Goal: Task Accomplishment & Management: Manage account settings

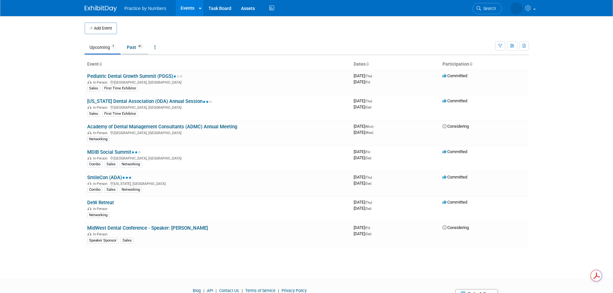
click at [135, 47] on link "Past 41" at bounding box center [135, 47] width 26 height 12
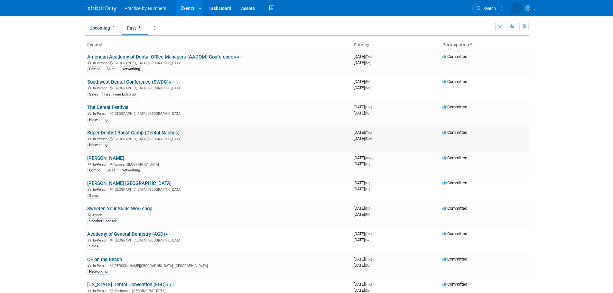
scroll to position [32, 0]
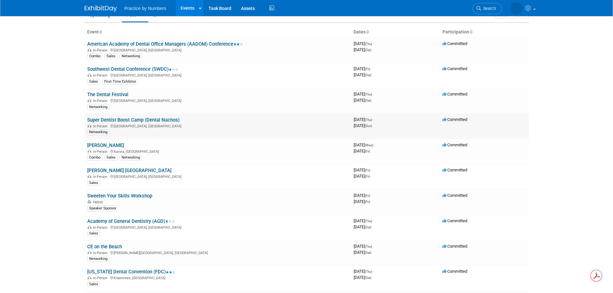
click at [118, 120] on link "Super Dentist Boost Camp (Dental Nachos)" at bounding box center [133, 120] width 92 height 6
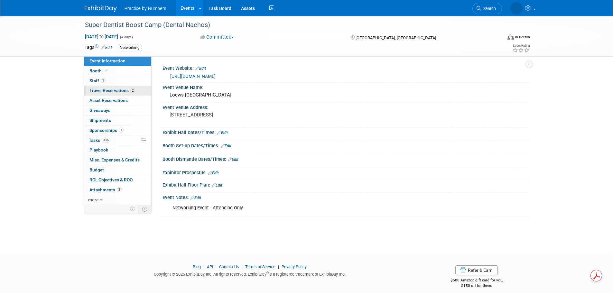
click at [108, 89] on span "Travel Reservations 2" at bounding box center [113, 90] width 46 height 5
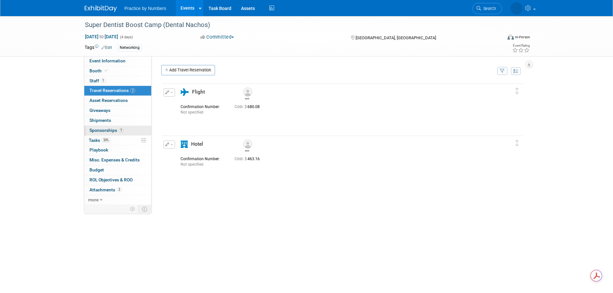
click at [101, 130] on span "Sponsorships 1" at bounding box center [107, 130] width 34 height 5
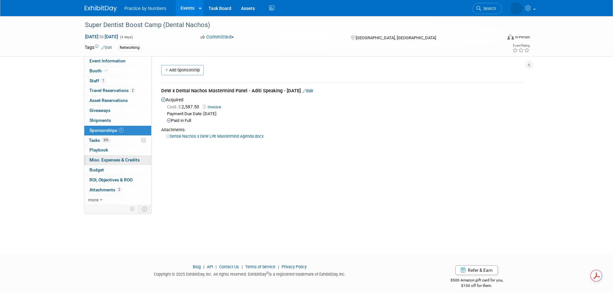
click at [99, 161] on span "Misc. Expenses & Credits 0" at bounding box center [115, 159] width 50 height 5
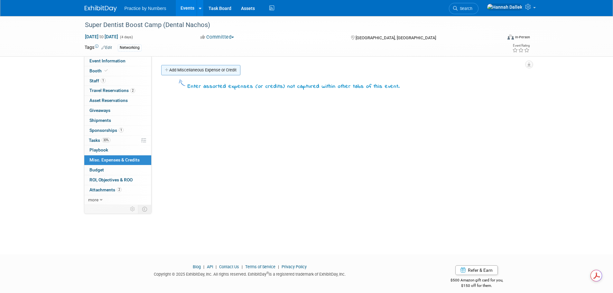
click at [171, 70] on link "Add Miscellaneous Expense or Credit" at bounding box center [200, 70] width 79 height 10
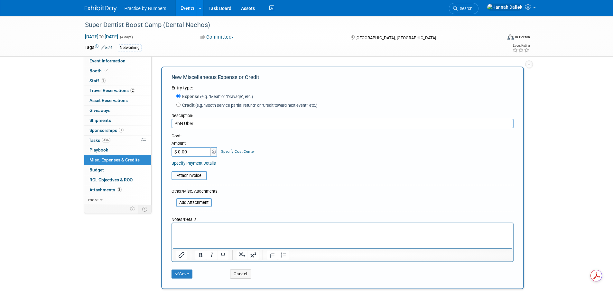
type input "PbN Uber"
click at [187, 152] on input "$ 0.00" at bounding box center [192, 152] width 40 height 10
type input "$ 37.95"
click at [183, 275] on button "Save" at bounding box center [182, 274] width 21 height 9
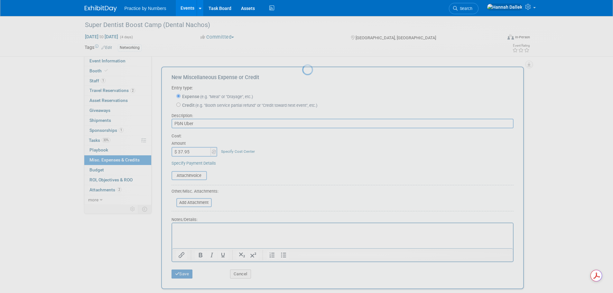
scroll to position [6, 0]
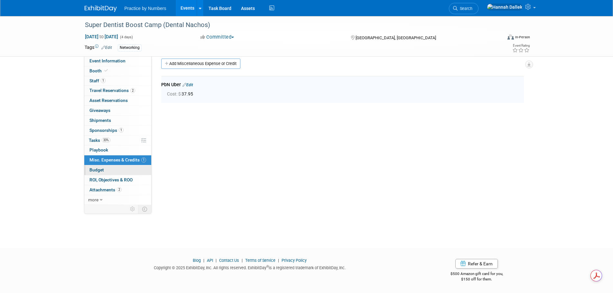
click at [97, 170] on span "Budget" at bounding box center [97, 169] width 14 height 5
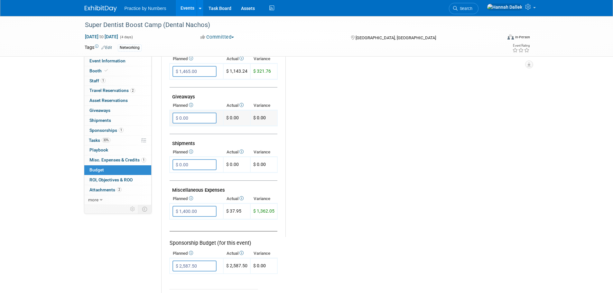
scroll to position [290, 0]
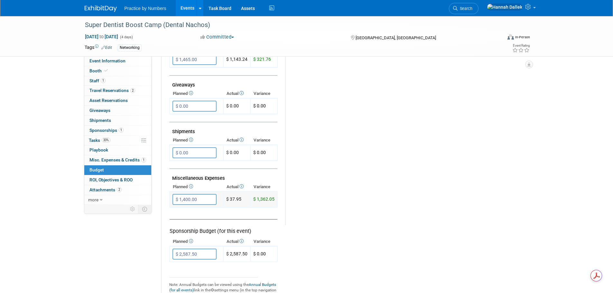
drag, startPoint x: 243, startPoint y: 199, endPoint x: 227, endPoint y: 200, distance: 15.8
click at [227, 200] on td "$ 37.95" at bounding box center [236, 200] width 27 height 16
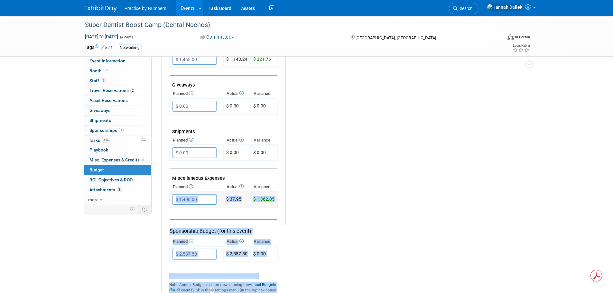
drag, startPoint x: 278, startPoint y: 201, endPoint x: 176, endPoint y: 199, distance: 102.1
click at [176, 199] on tr "Exhibit Budget (for this event) Booth Reservation $ 0.00 X $ 0.00 X X" at bounding box center [345, 85] width 352 height 428
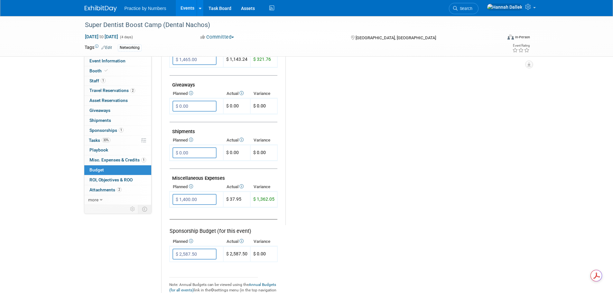
click at [319, 182] on div "Budget Notes: Edit X" at bounding box center [402, 58] width 233 height 334
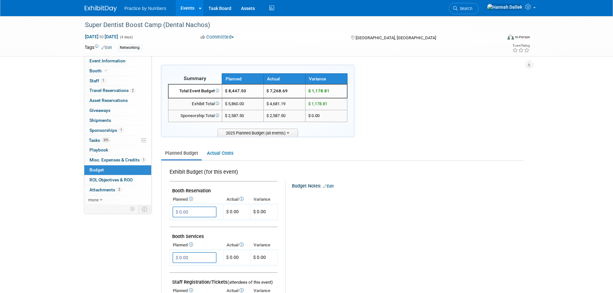
scroll to position [32, 0]
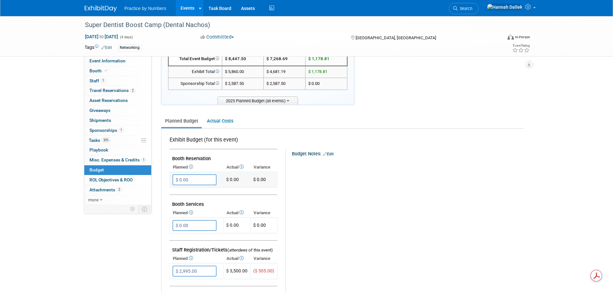
click at [201, 179] on input "$ 0.00" at bounding box center [195, 180] width 44 height 11
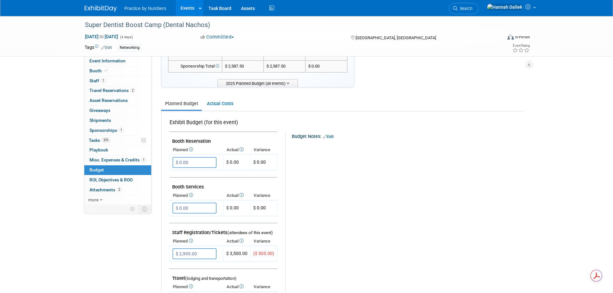
scroll to position [64, 0]
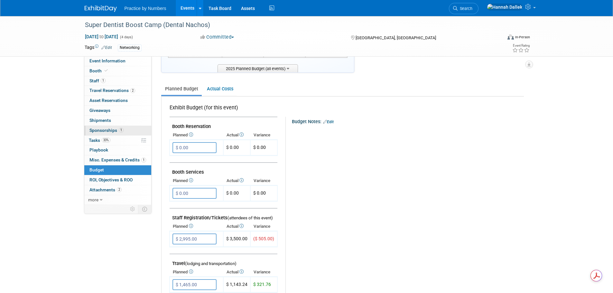
click at [107, 130] on span "Sponsorships 1" at bounding box center [107, 130] width 34 height 5
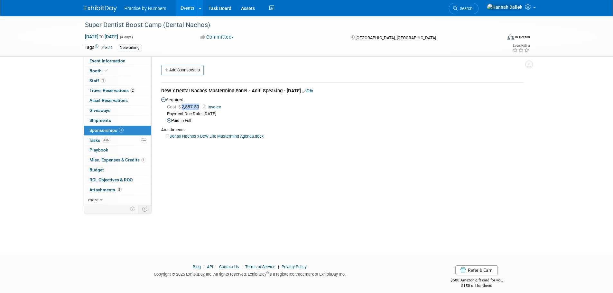
drag, startPoint x: 200, startPoint y: 108, endPoint x: 183, endPoint y: 108, distance: 17.1
click at [183, 108] on span "Cost: $ 2,587.50" at bounding box center [184, 106] width 35 height 5
copy span "2,587.50"
click at [106, 170] on link "Budget" at bounding box center [117, 171] width 67 height 10
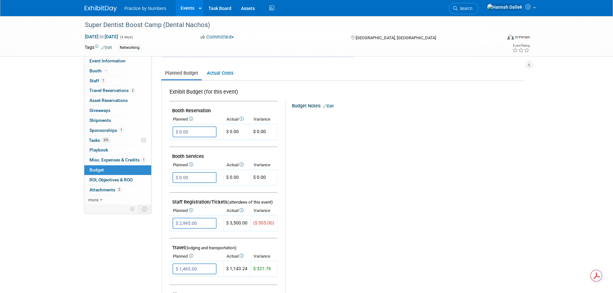
scroll to position [64, 0]
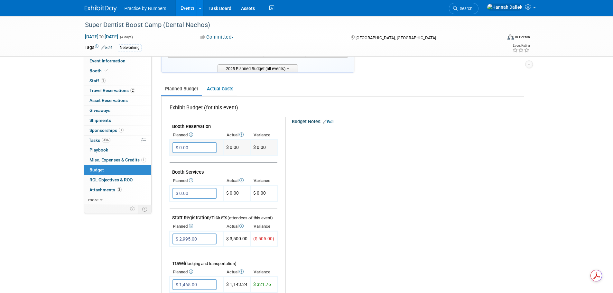
click at [193, 146] on input "$ 0.00" at bounding box center [195, 147] width 44 height 11
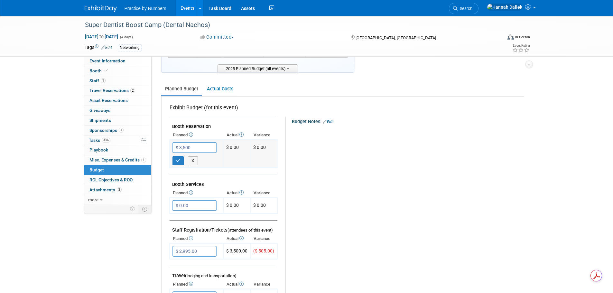
drag, startPoint x: 192, startPoint y: 148, endPoint x: 181, endPoint y: 144, distance: 11.3
click at [174, 147] on input "$ 3,500" at bounding box center [195, 147] width 44 height 11
type input "$"
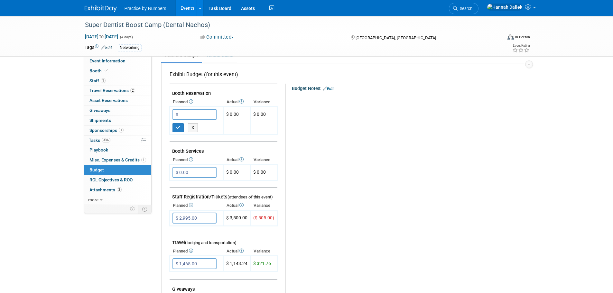
scroll to position [97, 0]
click at [180, 129] on icon "button" at bounding box center [178, 129] width 5 height 4
type input "$ 0.00"
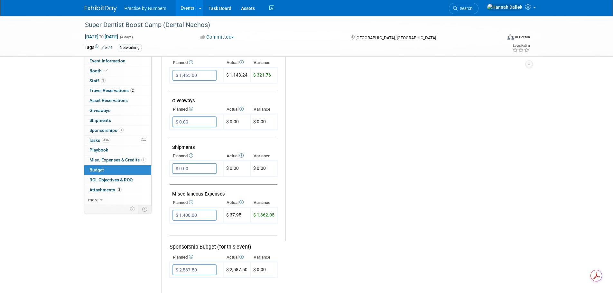
scroll to position [290, 0]
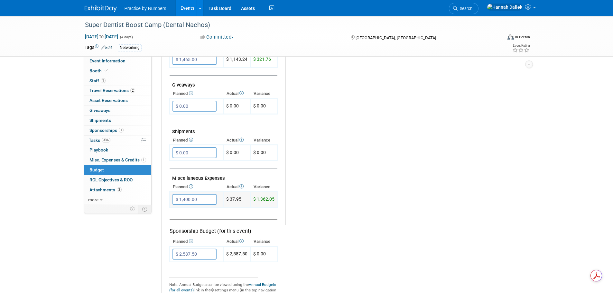
drag, startPoint x: 277, startPoint y: 200, endPoint x: 244, endPoint y: 206, distance: 33.8
click at [233, 199] on tr "Exhibit Budget (for this event) Booth Reservation $ 0.00 X $ 0.00 X X" at bounding box center [345, 85] width 352 height 428
click at [244, 207] on td "$ 37.95" at bounding box center [236, 200] width 27 height 16
drag, startPoint x: 225, startPoint y: 200, endPoint x: 273, endPoint y: 198, distance: 47.4
click at [273, 198] on tr "$ 1,400.00 X $ 1,362.05" at bounding box center [224, 200] width 108 height 16
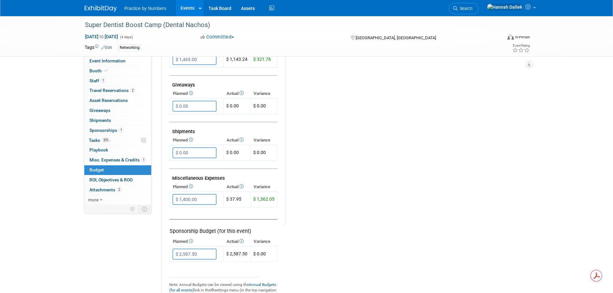
copy tr "$ 37.95 $ 1,362.05"
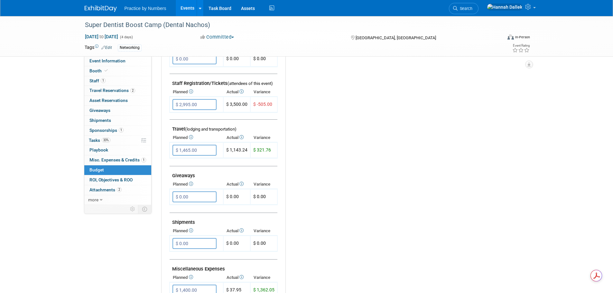
scroll to position [193, 0]
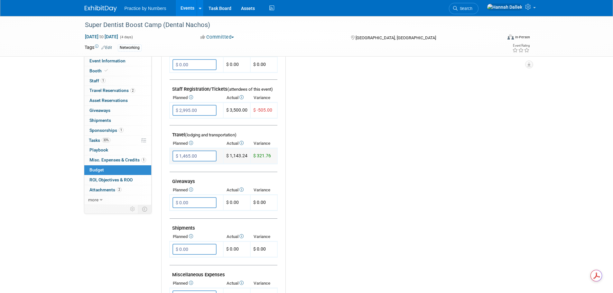
drag, startPoint x: 277, startPoint y: 157, endPoint x: 231, endPoint y: 157, distance: 45.7
click at [231, 157] on tr "$ 1,465.00 X $ 321.76" at bounding box center [224, 156] width 108 height 16
copy tr "1,143.24 $ 321.76"
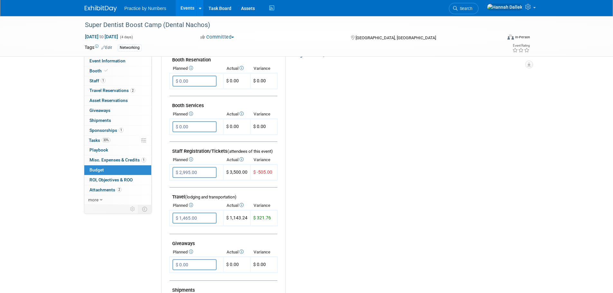
scroll to position [161, 0]
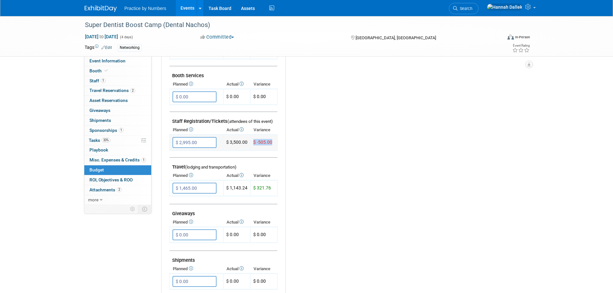
drag, startPoint x: 274, startPoint y: 141, endPoint x: 253, endPoint y: 144, distance: 20.5
click at [253, 144] on td "$ -505.00" at bounding box center [264, 143] width 27 height 16
copy span "$ -505.00"
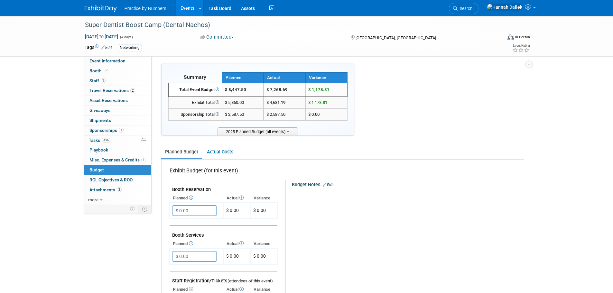
scroll to position [0, 0]
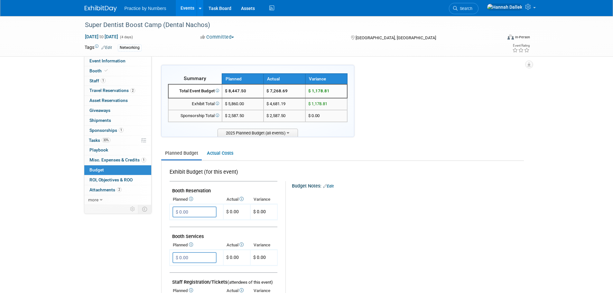
click at [185, 7] on link "Events" at bounding box center [188, 8] width 24 height 16
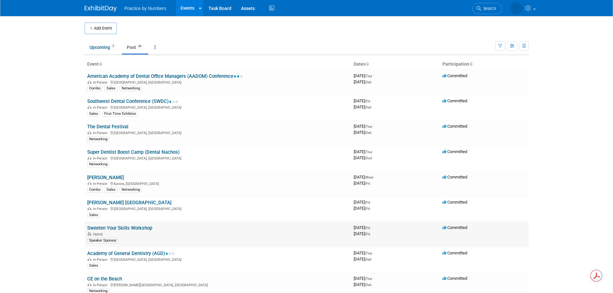
click at [114, 228] on link "Sweeten Your Skills Workshop" at bounding box center [119, 228] width 65 height 6
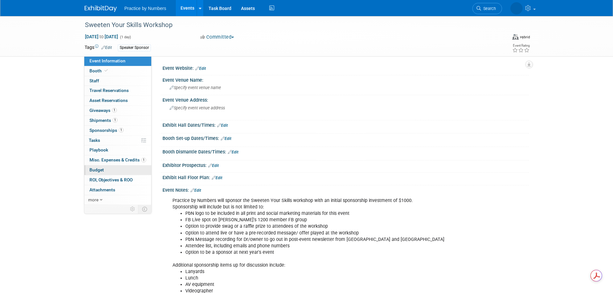
click at [100, 169] on span "Budget" at bounding box center [97, 169] width 14 height 5
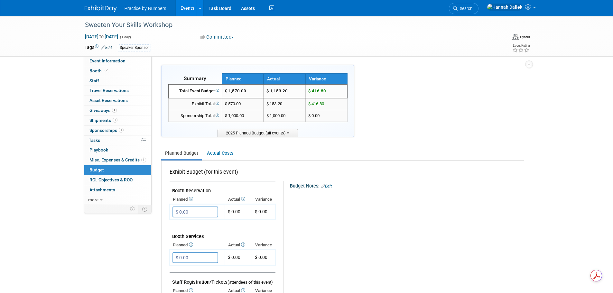
click at [189, 6] on link "Events" at bounding box center [188, 8] width 24 height 16
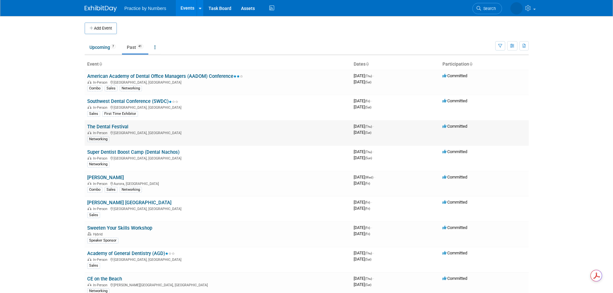
click at [118, 126] on link "The Dental Festival" at bounding box center [107, 127] width 41 height 6
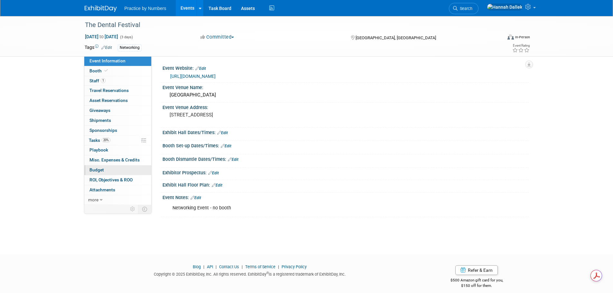
click at [106, 167] on link "Budget" at bounding box center [117, 171] width 67 height 10
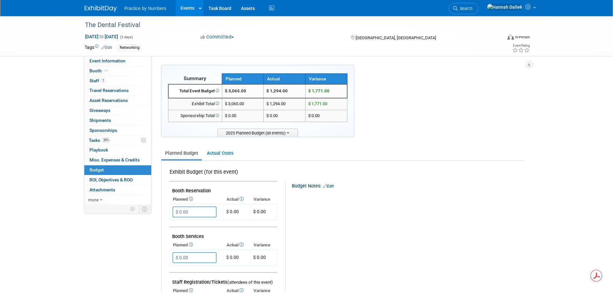
drag, startPoint x: 289, startPoint y: 91, endPoint x: 268, endPoint y: 93, distance: 21.3
click at [268, 93] on td "$ 1,294.00" at bounding box center [285, 91] width 42 height 14
click at [188, 8] on link "Events" at bounding box center [188, 8] width 24 height 16
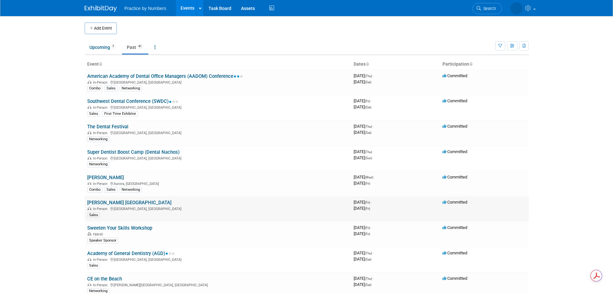
click at [113, 203] on link "Sandy Pardue Chicago" at bounding box center [129, 203] width 84 height 6
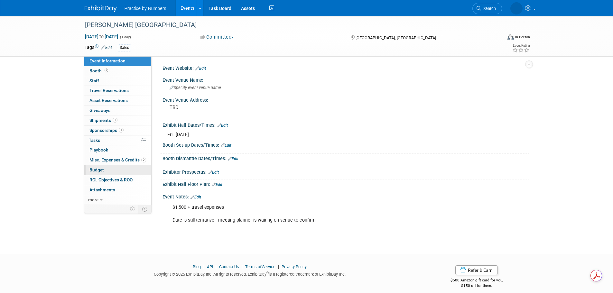
click at [106, 170] on link "Budget" at bounding box center [117, 171] width 67 height 10
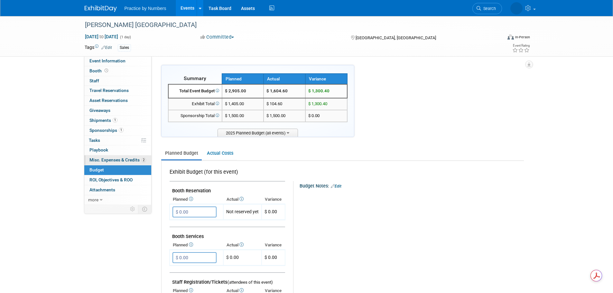
click at [116, 162] on span "Misc. Expenses & Credits 2" at bounding box center [118, 159] width 57 height 5
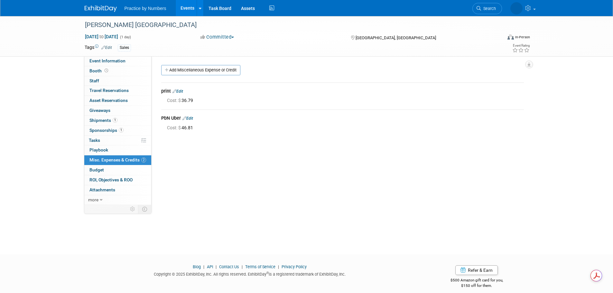
click at [193, 118] on link "Edit" at bounding box center [188, 118] width 11 height 5
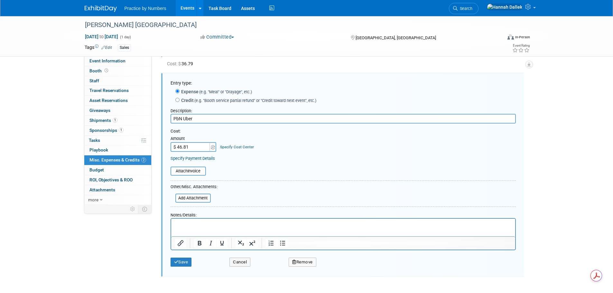
click at [193, 9] on link "Events" at bounding box center [188, 8] width 24 height 16
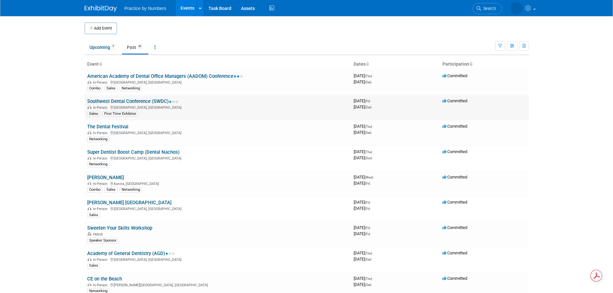
click at [130, 101] on link "Southwest Dental Conference (SWDC)" at bounding box center [132, 102] width 91 height 6
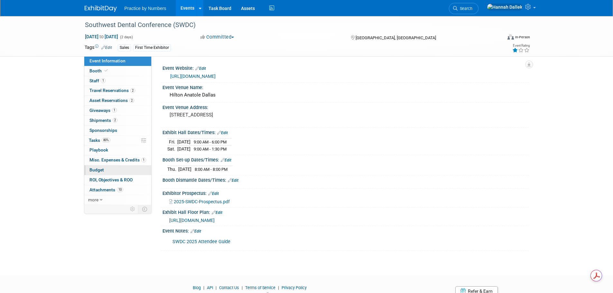
click at [107, 169] on link "Budget" at bounding box center [117, 171] width 67 height 10
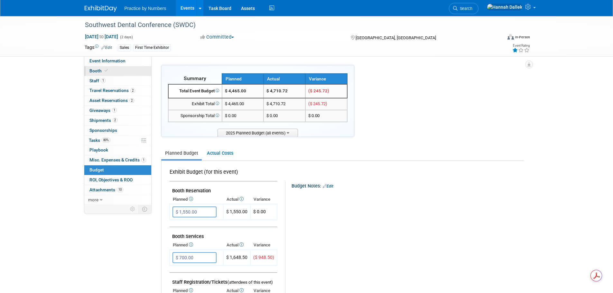
click at [95, 71] on span "Booth" at bounding box center [100, 70] width 20 height 5
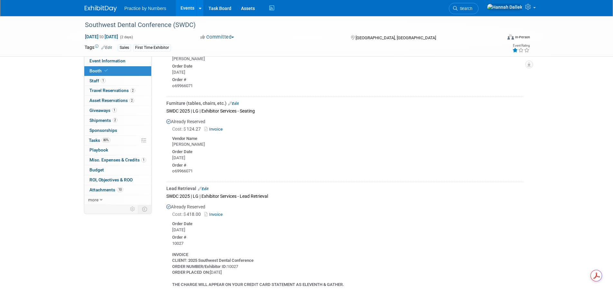
scroll to position [182, 0]
click at [106, 170] on link "Budget" at bounding box center [117, 171] width 67 height 10
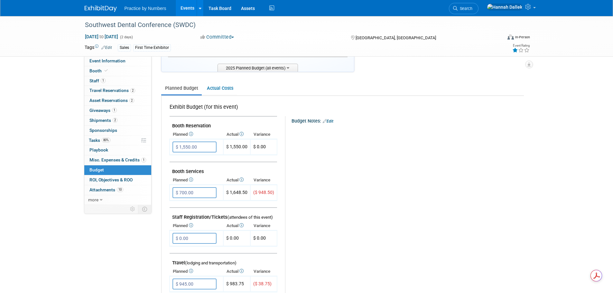
scroll to position [97, 0]
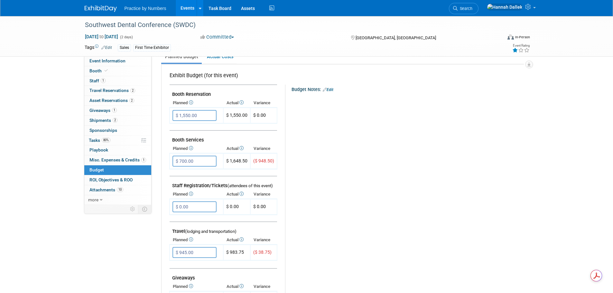
click at [278, 162] on td "Budget Notes: Edit X" at bounding box center [398, 241] width 241 height 354
drag, startPoint x: 250, startPoint y: 160, endPoint x: 229, endPoint y: 161, distance: 21.3
click at [229, 161] on tr "$ 700.00 X ($ 948.50)" at bounding box center [224, 162] width 108 height 16
copy tr "1,648.50"
click at [201, 250] on input "$ 945.00" at bounding box center [195, 252] width 44 height 11
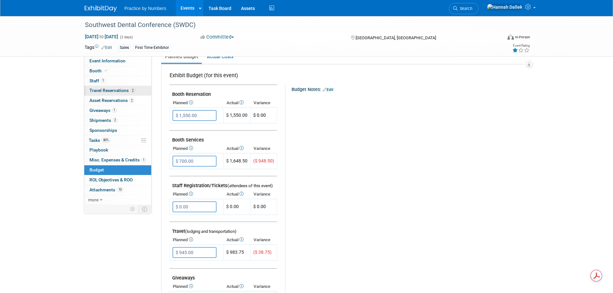
click at [95, 88] on span "Travel Reservations 2" at bounding box center [113, 90] width 46 height 5
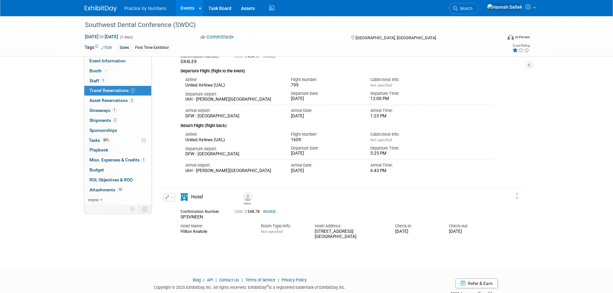
scroll to position [64, 0]
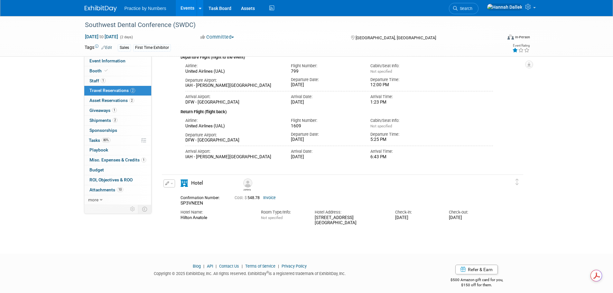
click at [269, 199] on link "Invoice" at bounding box center [269, 198] width 13 height 5
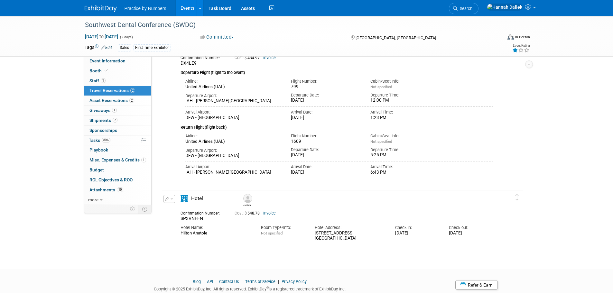
scroll to position [32, 0]
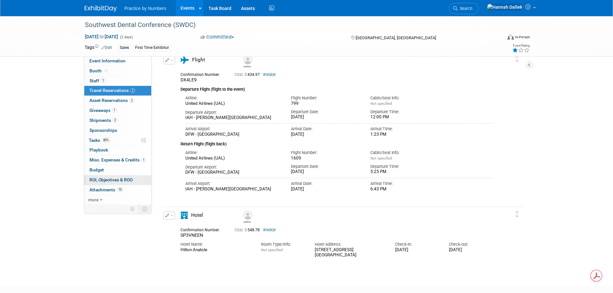
click at [105, 178] on span "ROI, Objectives & ROO 0" at bounding box center [111, 179] width 43 height 5
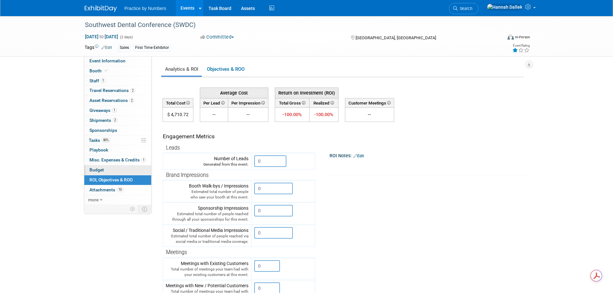
click at [104, 167] on link "Budget" at bounding box center [117, 171] width 67 height 10
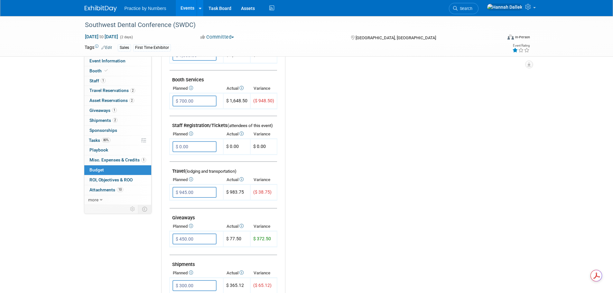
scroll to position [161, 0]
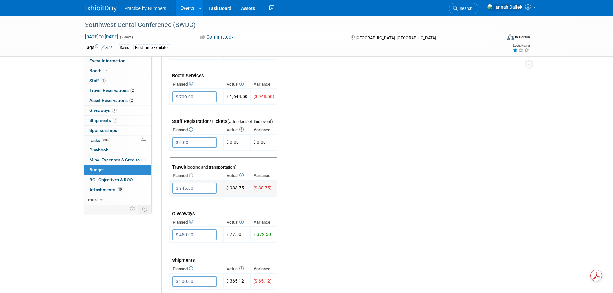
drag, startPoint x: 244, startPoint y: 187, endPoint x: 230, endPoint y: 189, distance: 13.9
click at [230, 189] on td "$ 983.75" at bounding box center [236, 189] width 27 height 16
click at [233, 201] on td at bounding box center [224, 200] width 108 height 8
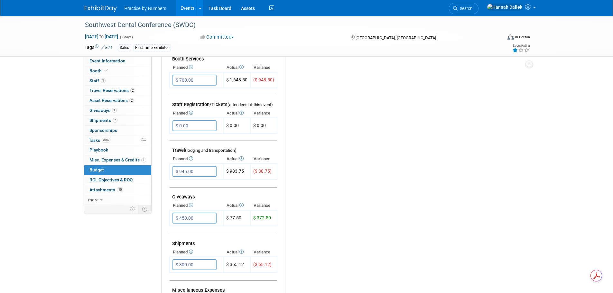
scroll to position [193, 0]
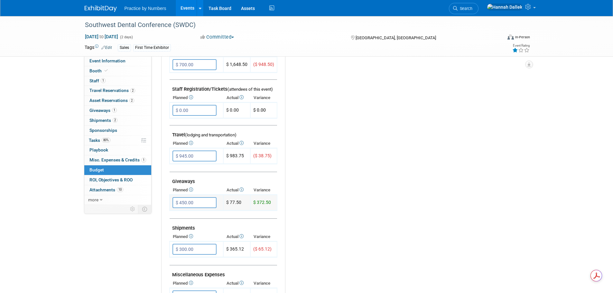
drag, startPoint x: 280, startPoint y: 202, endPoint x: 245, endPoint y: 203, distance: 34.5
click at [245, 203] on tr "Exhibit Budget (for this event) Booth Reservation $ 1,550.00 X $ 0.00" at bounding box center [345, 182] width 352 height 428
click at [311, 204] on div "Budget Notes: Edit X" at bounding box center [401, 155] width 233 height 334
drag, startPoint x: 225, startPoint y: 202, endPoint x: 271, endPoint y: 202, distance: 45.1
click at [271, 202] on tr "$ 450.00 X $ 372.50" at bounding box center [224, 203] width 108 height 16
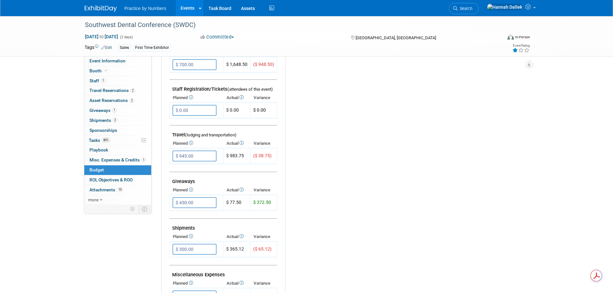
copy tr "$ 77.50 $ 372.50"
click at [342, 118] on div "Budget Notes: Edit X" at bounding box center [401, 155] width 233 height 334
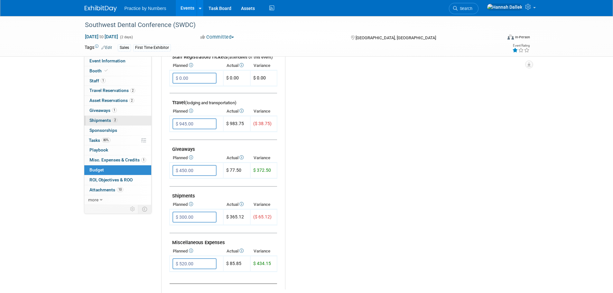
click at [107, 119] on span "Shipments 2" at bounding box center [104, 120] width 28 height 5
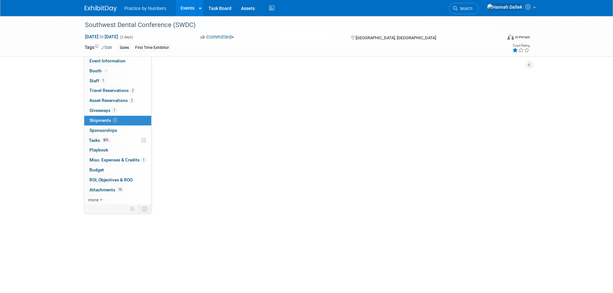
scroll to position [0, 0]
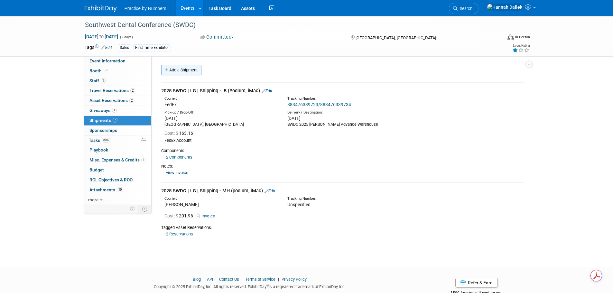
click at [172, 66] on link "Add a Shipment" at bounding box center [181, 70] width 40 height 10
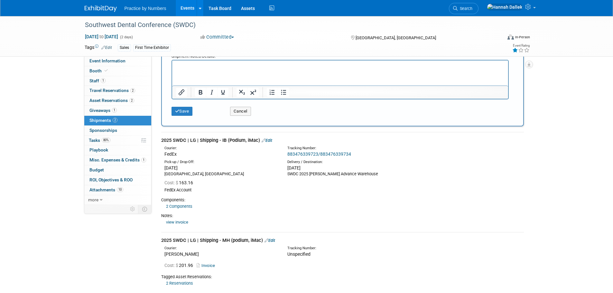
scroll to position [258, 0]
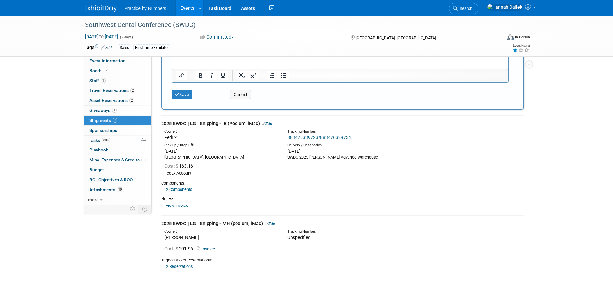
drag, startPoint x: 260, startPoint y: 123, endPoint x: 164, endPoint y: 126, distance: 96.3
click at [163, 125] on div "2025 SWDC | LG | Shipping - IB (Podium, iMac) Edit" at bounding box center [342, 123] width 363 height 7
copy div "025 SWDC | LG | Shipping - IB (Podium, iMac)"
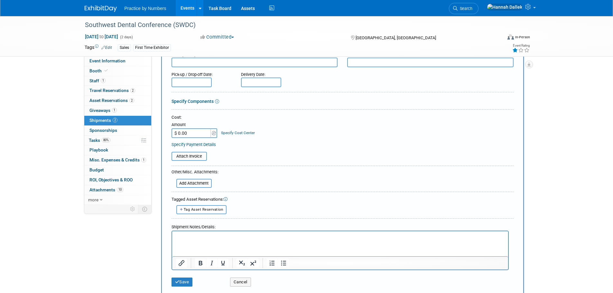
scroll to position [64, 0]
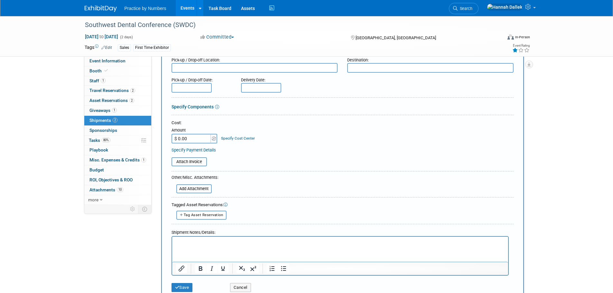
click at [190, 66] on textarea at bounding box center [255, 68] width 166 height 10
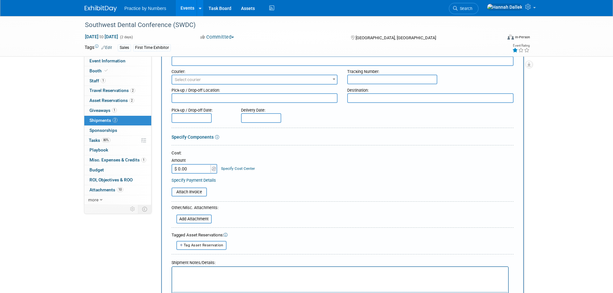
scroll to position [0, 0]
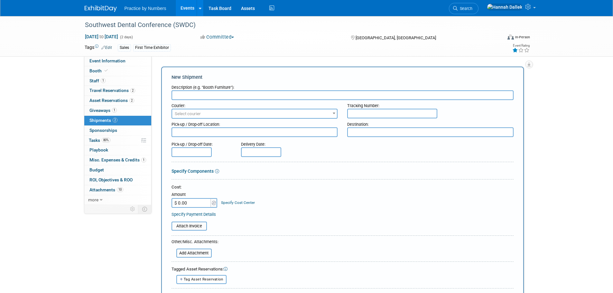
click at [188, 94] on input "text" at bounding box center [343, 95] width 342 height 10
paste input "025 SWDC | LG | Shipping - IB (Podium, iMac)"
click at [231, 95] on input "2025 SWDC | LG | Shipping - IB (Podium, iMac)" at bounding box center [343, 95] width 342 height 10
click at [271, 95] on input "2025 SWDC | LG | Shipping - OB (Podium, iMac)" at bounding box center [343, 95] width 342 height 10
type input "2025 SWDC | LG | Shipping - OB (Podium, iMac)"
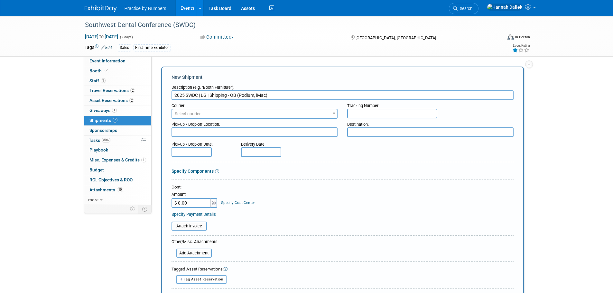
click at [220, 113] on span "Select courier" at bounding box center [254, 113] width 165 height 9
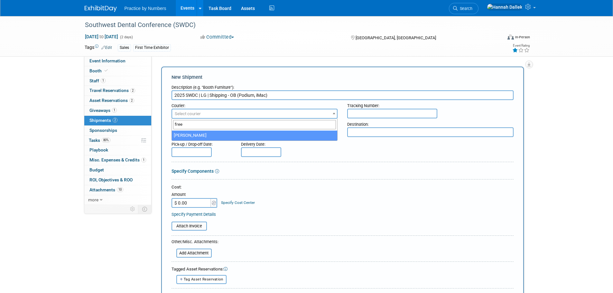
type input "free"
select select "551"
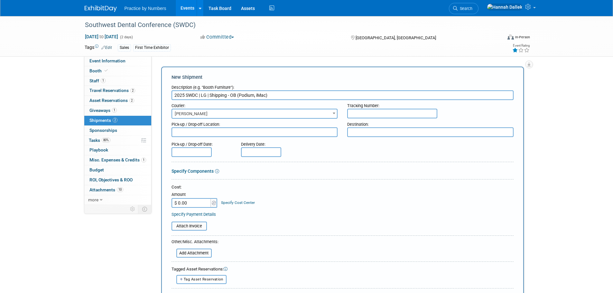
click at [201, 151] on input "text" at bounding box center [192, 152] width 40 height 10
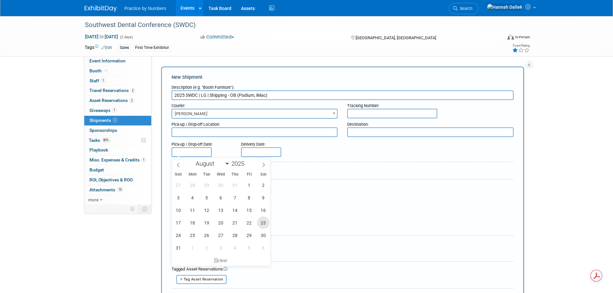
click at [263, 223] on span "23" at bounding box center [263, 223] width 13 height 13
type input "Aug 23, 2025"
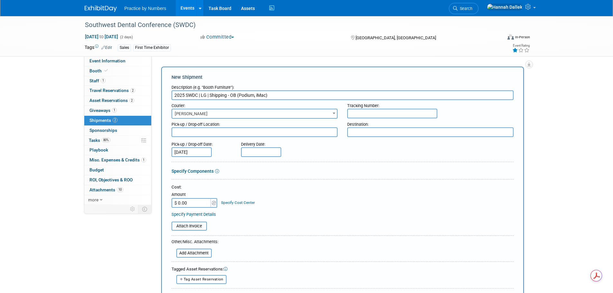
click at [252, 152] on input "text" at bounding box center [261, 152] width 40 height 10
click at [290, 236] on span "27" at bounding box center [290, 235] width 13 height 13
type input "Aug 27, 2025"
click at [192, 204] on input "$ 0.00" at bounding box center [192, 203] width 40 height 10
type input "$ 433.67"
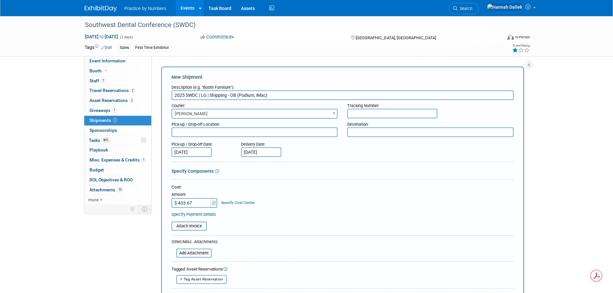
click at [294, 224] on table "Attach Invoice" at bounding box center [343, 226] width 342 height 9
click at [184, 225] on input "file" at bounding box center [168, 227] width 77 height 8
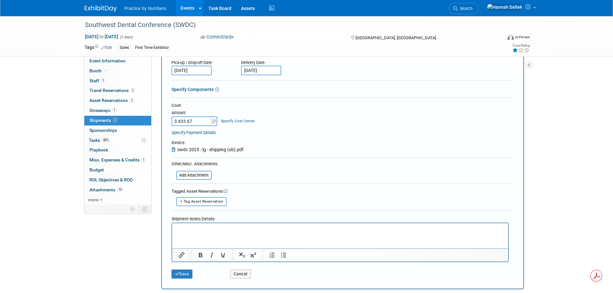
scroll to position [97, 0]
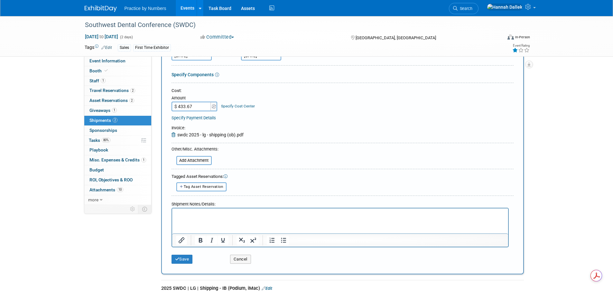
click at [194, 187] on span "Tag Asset Reservation" at bounding box center [204, 187] width 40 height 4
select select
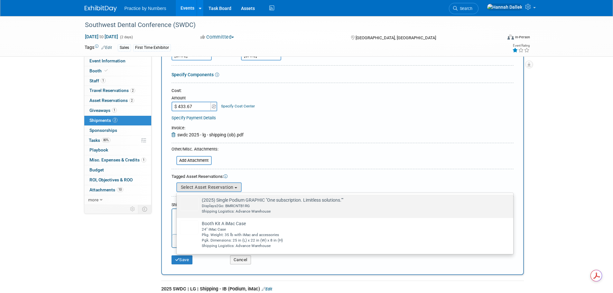
click at [228, 205] on div "Displays2Go: BMRCNTB1RG" at bounding box center [351, 206] width 299 height 5
click at [178, 203] on input "(2025) Single Podium GRAPHIC "One subscription. Limitless solutions."" Already …" at bounding box center [176, 200] width 4 height 4
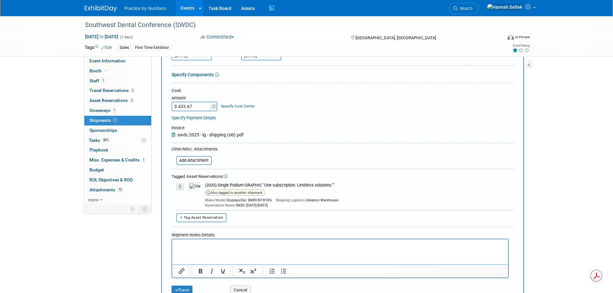
click at [188, 217] on span "Tag Asset Reservation" at bounding box center [204, 218] width 40 height 4
select select
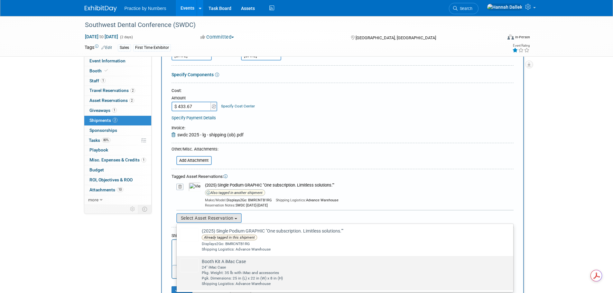
click at [233, 274] on div "Pkg. Weight: 35 lb with iMac and accessories" at bounding box center [351, 273] width 299 height 5
click at [178, 264] on input "Booth Kit A iMac Case Already tagged in this shipment 24" iMac Case Pkg. Weight…" at bounding box center [176, 262] width 4 height 4
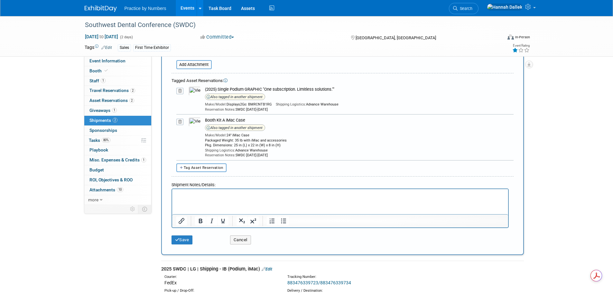
scroll to position [193, 0]
click at [181, 239] on button "Save" at bounding box center [182, 239] width 21 height 9
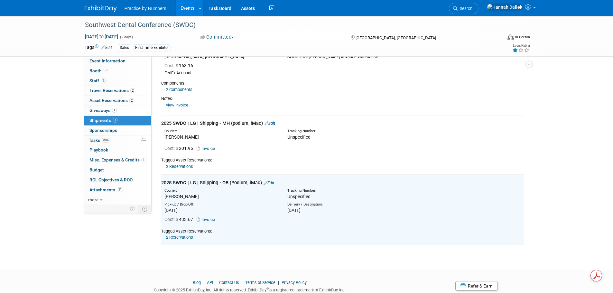
scroll to position [0, 0]
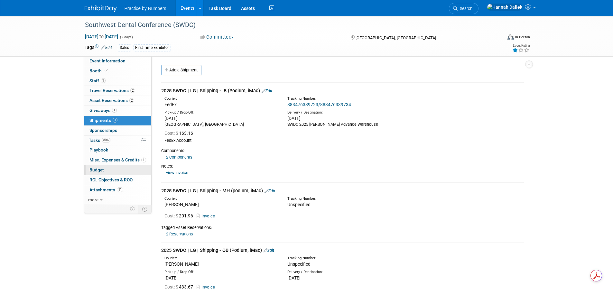
click at [107, 168] on link "Budget" at bounding box center [117, 171] width 67 height 10
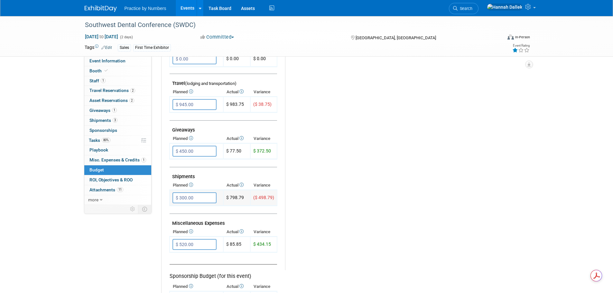
scroll to position [258, 0]
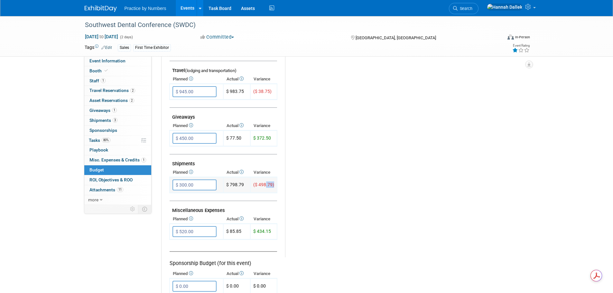
drag, startPoint x: 274, startPoint y: 185, endPoint x: 266, endPoint y: 185, distance: 8.7
click at [266, 185] on td "($ 498.79)" at bounding box center [264, 185] width 27 height 16
drag, startPoint x: 244, startPoint y: 185, endPoint x: 230, endPoint y: 186, distance: 14.3
click at [230, 186] on td "$ 798.79" at bounding box center [236, 185] width 27 height 16
copy td "798.79"
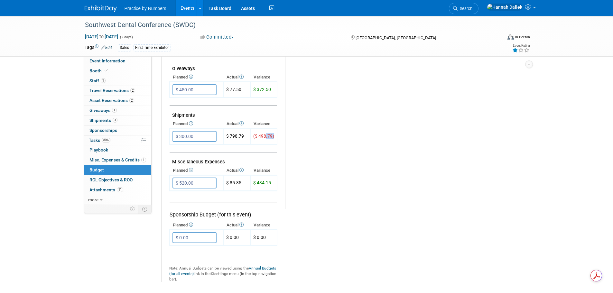
scroll to position [322, 0]
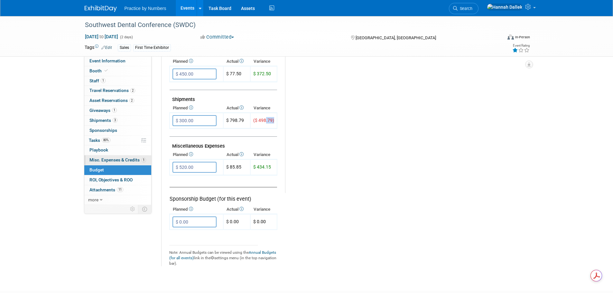
click at [105, 159] on span "Misc. Expenses & Credits 1" at bounding box center [118, 159] width 57 height 5
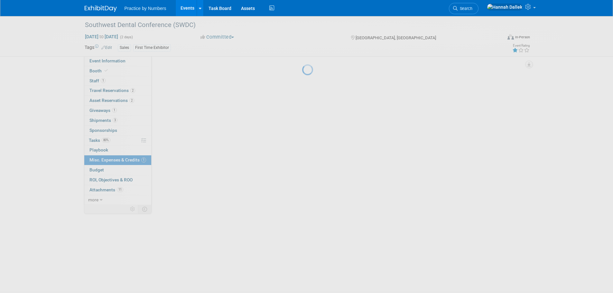
scroll to position [0, 0]
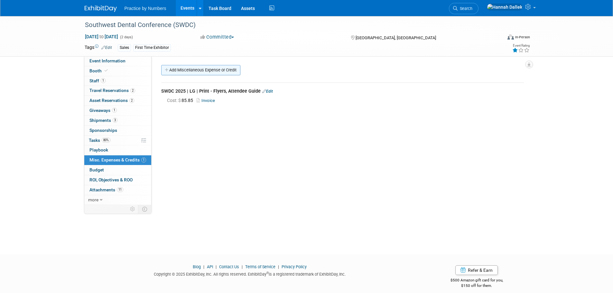
click at [177, 69] on link "Add Miscellaneous Expense or Credit" at bounding box center [200, 70] width 79 height 10
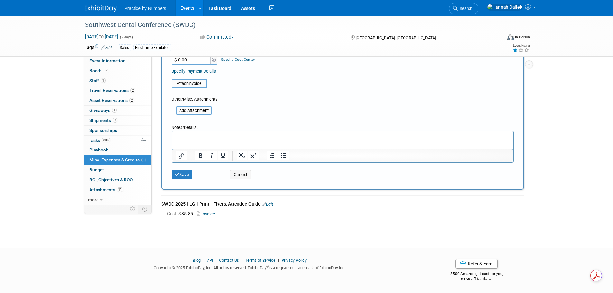
scroll to position [60, 0]
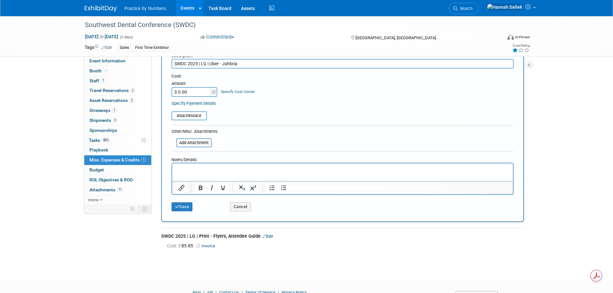
click at [211, 64] on input "SWDC 2025 | LG | Uber - Jahbria" at bounding box center [343, 64] width 342 height 10
type input "SWDC 2025 | LG | Uber - Jahbria"
click at [203, 93] on input "$ 0.00" at bounding box center [192, 92] width 40 height 10
paste input "798.79"
type input "$ 225.64"
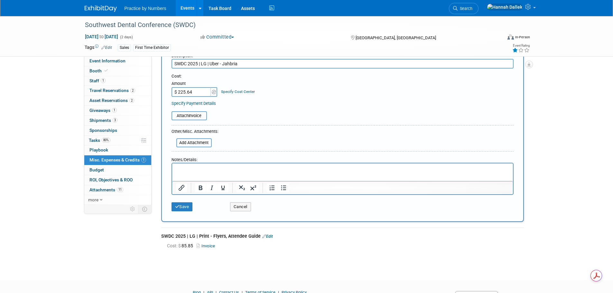
click at [234, 119] on table "Attach Invoice" at bounding box center [343, 115] width 342 height 9
click at [181, 208] on button "Save" at bounding box center [182, 207] width 21 height 9
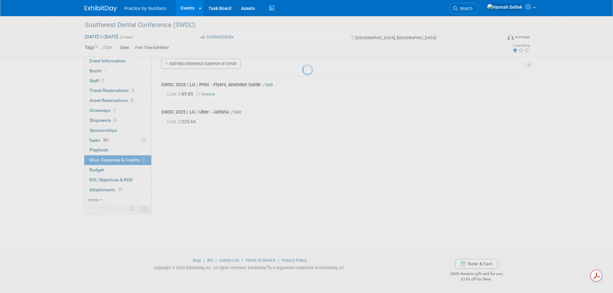
scroll to position [6, 0]
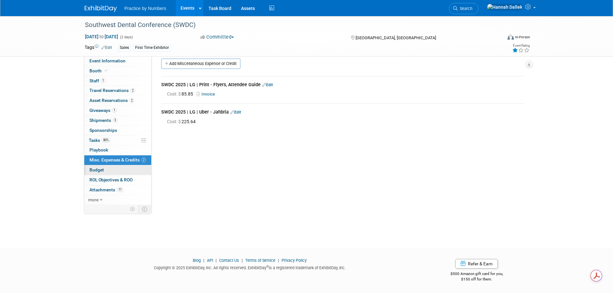
click at [107, 168] on link "Budget" at bounding box center [117, 171] width 67 height 10
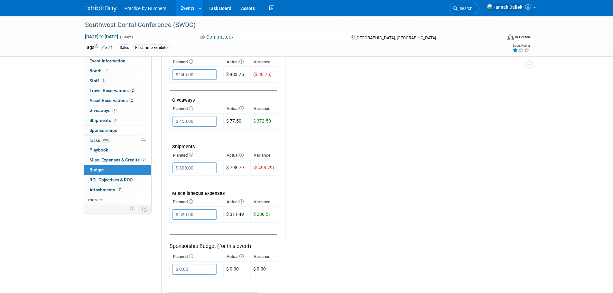
scroll to position [290, 0]
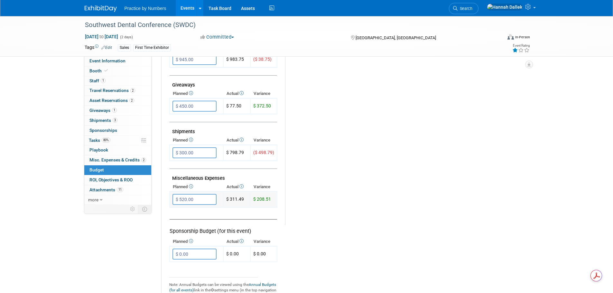
drag, startPoint x: 272, startPoint y: 199, endPoint x: 230, endPoint y: 200, distance: 42.2
click at [230, 200] on tr "$ 520.00 X $ 208.51" at bounding box center [224, 200] width 108 height 16
click at [215, 206] on td "$ 520.00" at bounding box center [197, 200] width 54 height 16
drag, startPoint x: 245, startPoint y: 199, endPoint x: 231, endPoint y: 199, distance: 14.2
click at [231, 199] on td "$ 311.49" at bounding box center [236, 200] width 27 height 16
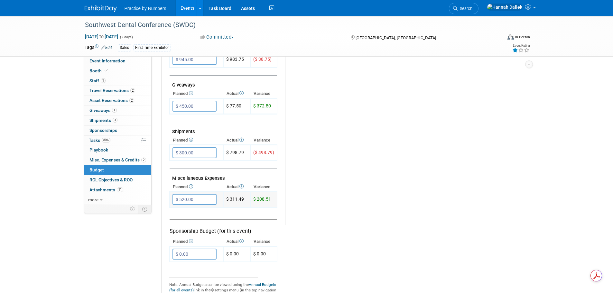
copy td "311.49"
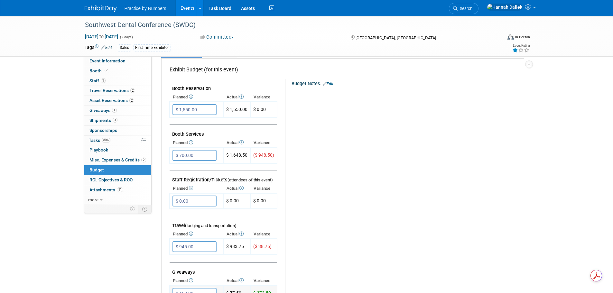
scroll to position [0, 0]
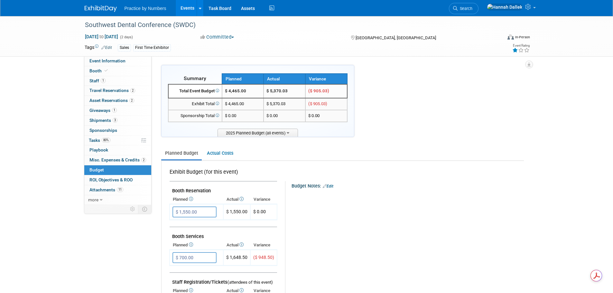
click at [186, 6] on link "Events" at bounding box center [188, 8] width 24 height 16
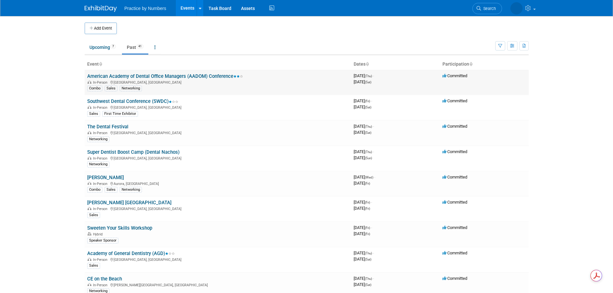
click at [140, 75] on link "American Academy of Dental Office Managers (AADOM) Conference" at bounding box center [165, 76] width 156 height 6
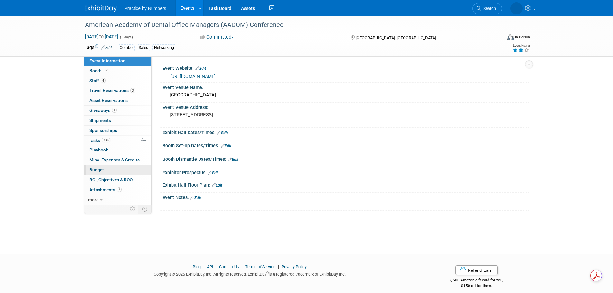
click at [107, 169] on link "Budget" at bounding box center [117, 171] width 67 height 10
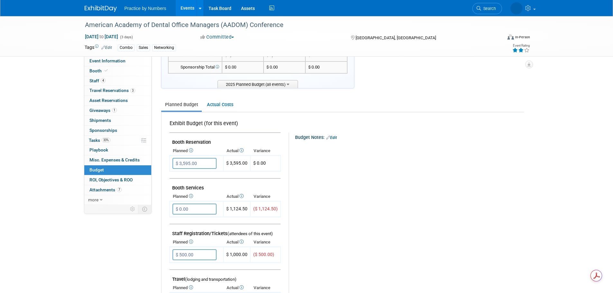
scroll to position [64, 0]
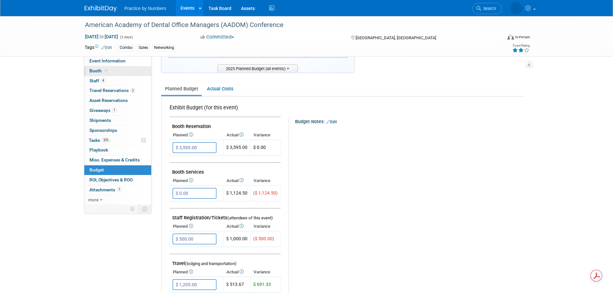
click at [111, 71] on link "Booth" at bounding box center [117, 71] width 67 height 10
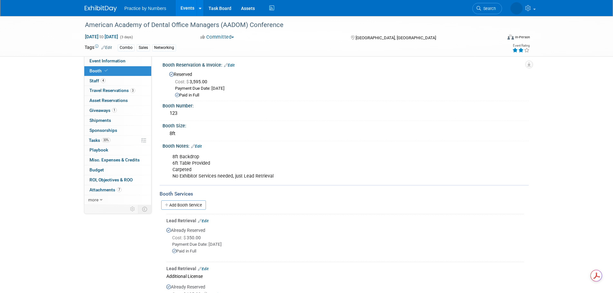
scroll to position [0, 0]
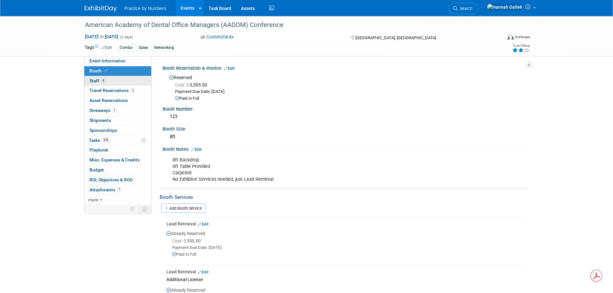
click at [115, 79] on link "4 Staff 4" at bounding box center [117, 81] width 67 height 10
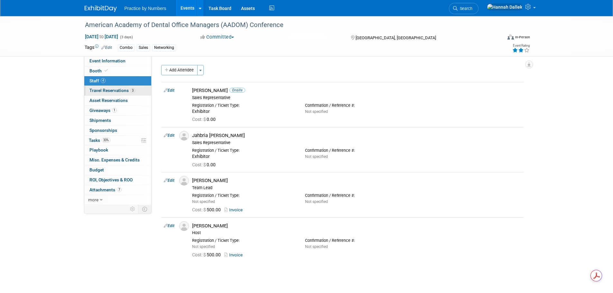
click at [117, 89] on span "Travel Reservations 3" at bounding box center [113, 90] width 46 height 5
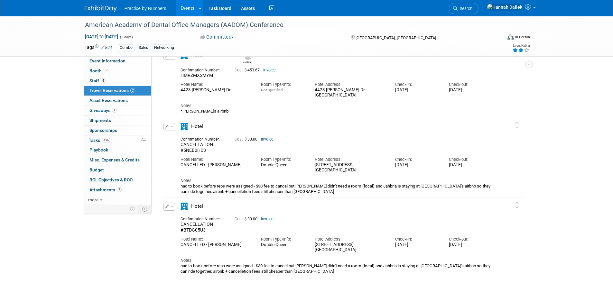
scroll to position [27, 0]
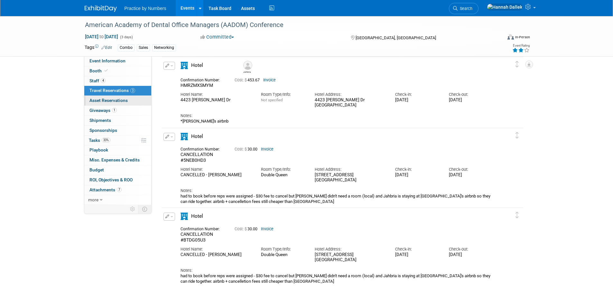
click at [112, 100] on span "Asset Reservations 0" at bounding box center [109, 100] width 38 height 5
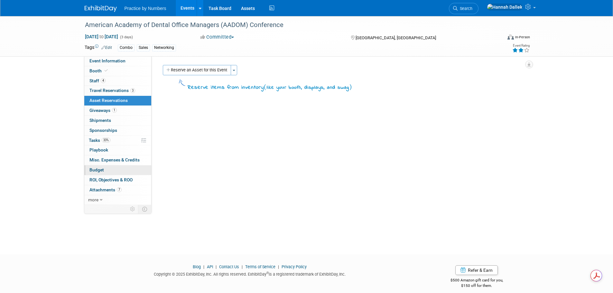
click at [102, 167] on span "Budget" at bounding box center [97, 169] width 14 height 5
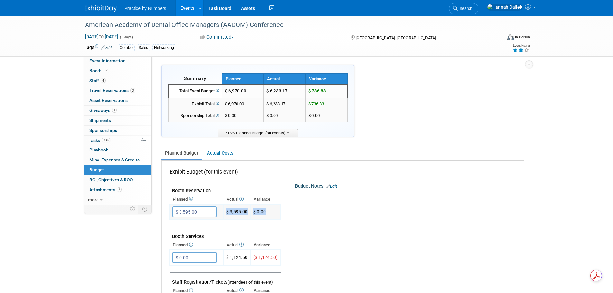
drag, startPoint x: 271, startPoint y: 212, endPoint x: 218, endPoint y: 213, distance: 53.2
click at [218, 213] on tr "$ 3,595.00 X $ 3,595.00" at bounding box center [225, 212] width 111 height 16
copy tr "X $ 3,595.00 $ 0.00"
click at [263, 181] on td "Exhibit Budget (for this event)" at bounding box center [225, 171] width 111 height 20
drag, startPoint x: 247, startPoint y: 211, endPoint x: 229, endPoint y: 212, distance: 17.7
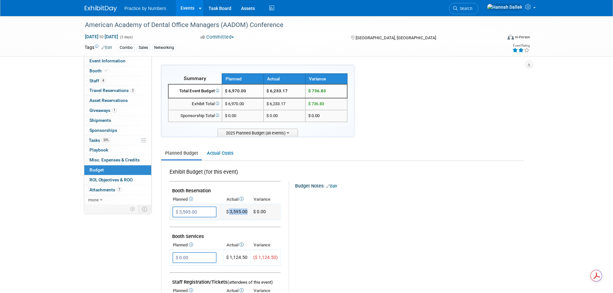
click at [229, 212] on span "$ 3,595.00" at bounding box center [236, 211] width 21 height 5
copy span "3,595.00"
drag, startPoint x: 248, startPoint y: 258, endPoint x: 231, endPoint y: 258, distance: 17.1
click at [231, 258] on td "$ 1,124.50" at bounding box center [236, 258] width 27 height 16
copy td "1,124.50"
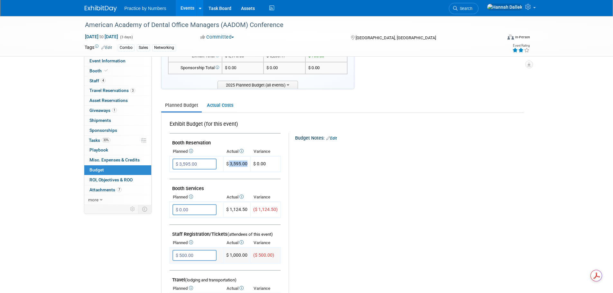
scroll to position [97, 0]
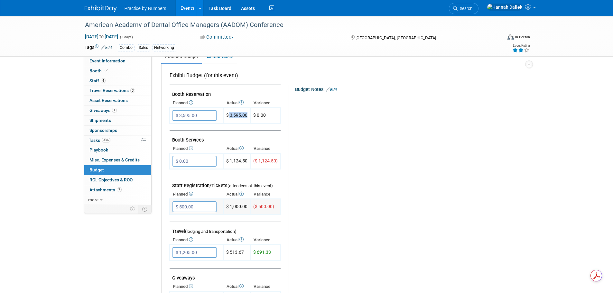
drag, startPoint x: 274, startPoint y: 206, endPoint x: 230, endPoint y: 207, distance: 44.1
click at [230, 207] on tr "$ 500.00 X ($ 500.00)" at bounding box center [225, 207] width 111 height 16
drag, startPoint x: 330, startPoint y: 201, endPoint x: 277, endPoint y: 18, distance: 189.9
click at [330, 198] on div "Budget Notes: Edit X" at bounding box center [404, 252] width 230 height 334
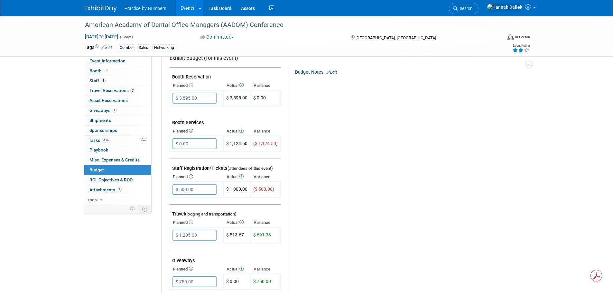
scroll to position [129, 0]
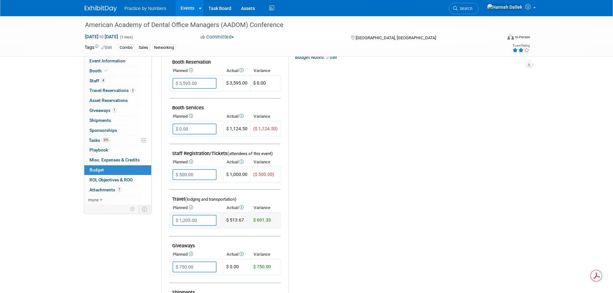
drag, startPoint x: 272, startPoint y: 220, endPoint x: 229, endPoint y: 220, distance: 43.2
click at [229, 220] on tr "$ 1,205.00 X $ 691.33" at bounding box center [225, 221] width 111 height 16
click at [239, 231] on td at bounding box center [225, 233] width 111 height 8
drag, startPoint x: 245, startPoint y: 220, endPoint x: 233, endPoint y: 219, distance: 12.0
click at [231, 221] on td "$ 513.67" at bounding box center [236, 221] width 27 height 16
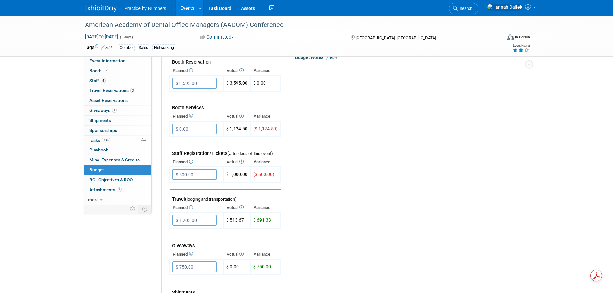
copy td "513.67"
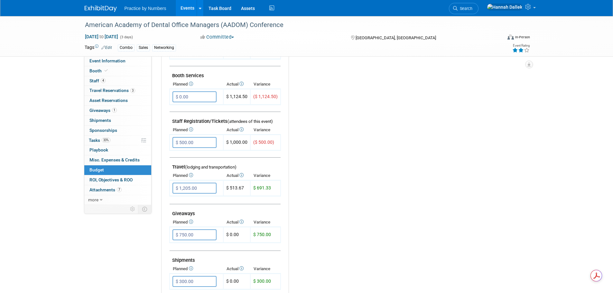
scroll to position [193, 0]
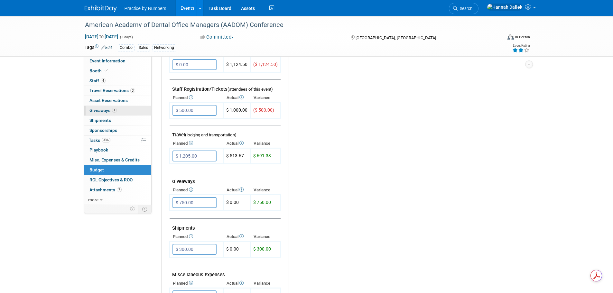
click at [107, 111] on span "Giveaways 1" at bounding box center [103, 110] width 27 height 5
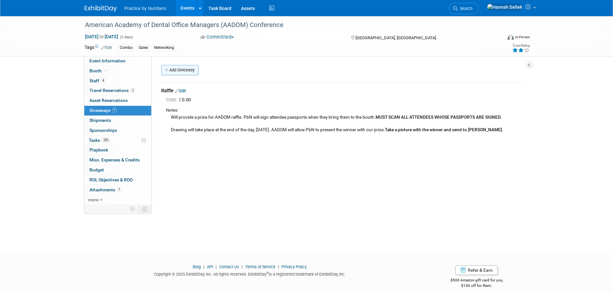
click at [174, 71] on link "Add Giveaway" at bounding box center [179, 70] width 37 height 10
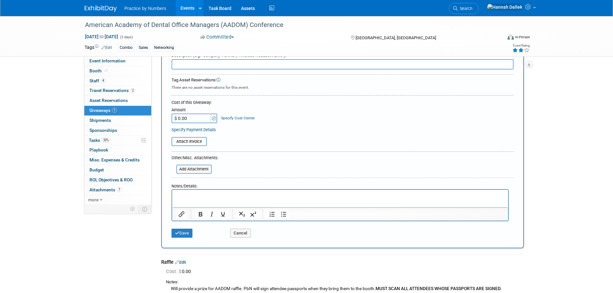
scroll to position [120, 0]
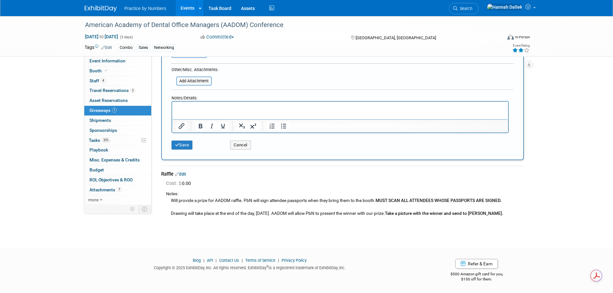
click at [183, 174] on link "Edit" at bounding box center [180, 174] width 11 height 5
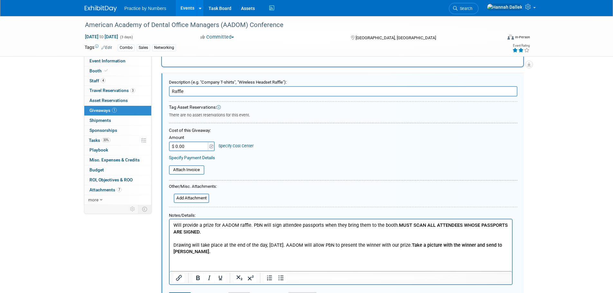
scroll to position [0, 0]
paste input "378.22"
type input "$ 378.22"
click at [196, 168] on input "file" at bounding box center [165, 170] width 77 height 8
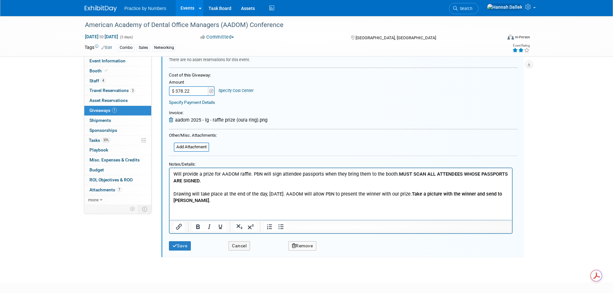
scroll to position [302, 0]
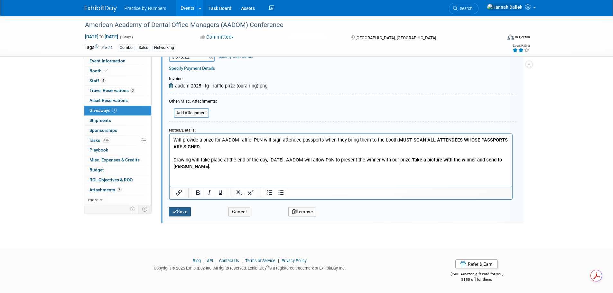
click at [185, 212] on button "Save" at bounding box center [180, 211] width 22 height 9
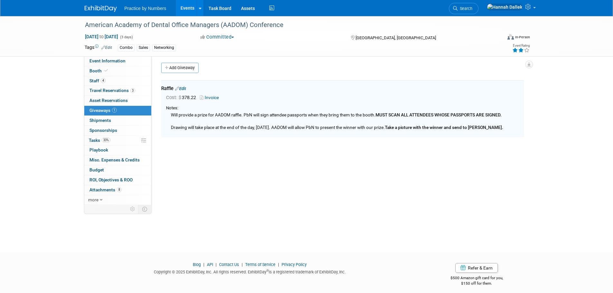
scroll to position [0, 0]
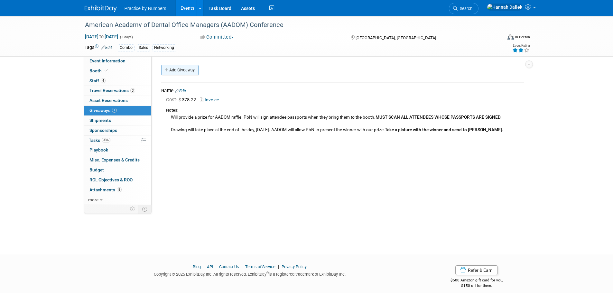
click at [167, 71] on icon at bounding box center [167, 70] width 5 height 4
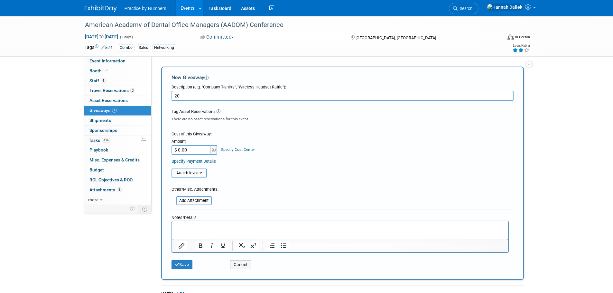
type input "2"
click at [198, 174] on input "file" at bounding box center [168, 173] width 77 height 8
click at [219, 93] on input "AADOM 2025 | LG |" at bounding box center [343, 96] width 342 height 10
click at [238, 96] on input "AADOM 2025 | LG | Giveaways (Pens)" at bounding box center [343, 96] width 342 height 10
drag, startPoint x: 255, startPoint y: 97, endPoint x: 236, endPoint y: 97, distance: 18.7
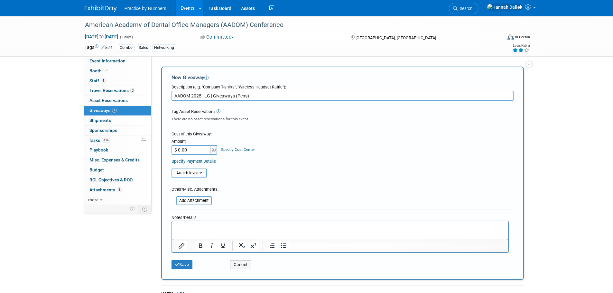
click at [236, 97] on input "AADOM 2025 | LG | Giveaways (Pens)" at bounding box center [343, 96] width 342 height 10
type input "AADOM 2025 | LG | Giveaways - Pens x100"
click at [200, 149] on input "$ 0.00" at bounding box center [192, 150] width 40 height 10
type input "$ 155.00"
click at [284, 177] on table "Attach Invoice" at bounding box center [343, 174] width 342 height 11
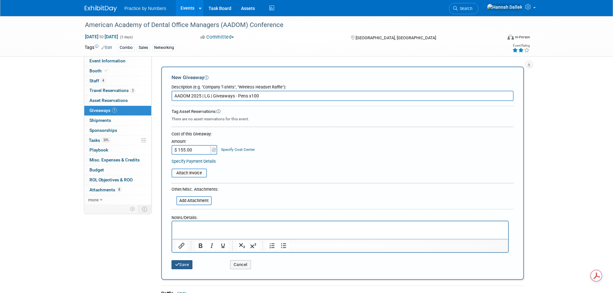
click at [182, 265] on button "Save" at bounding box center [182, 265] width 21 height 9
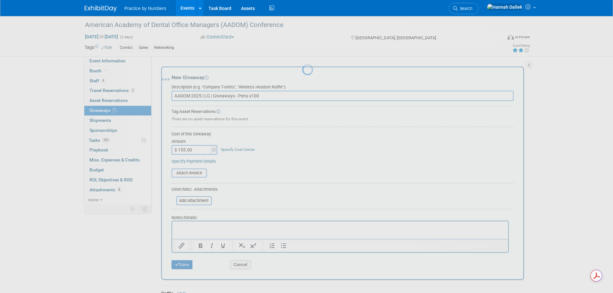
scroll to position [6, 0]
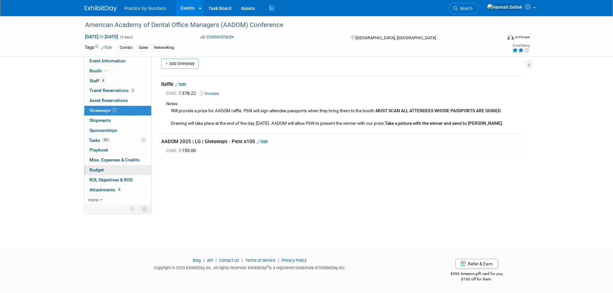
click at [103, 170] on span "Budget" at bounding box center [97, 169] width 14 height 5
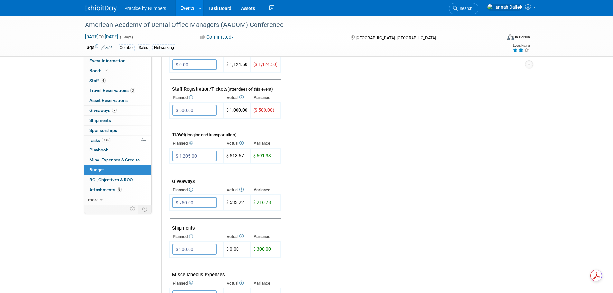
scroll to position [225, 0]
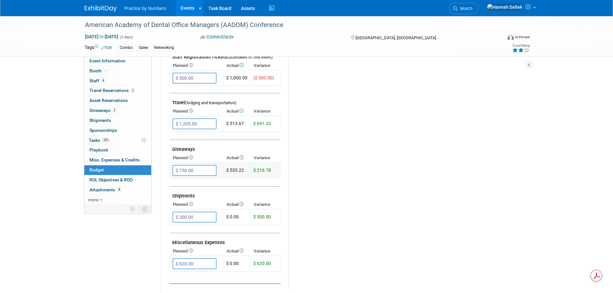
drag, startPoint x: 274, startPoint y: 170, endPoint x: 231, endPoint y: 172, distance: 42.5
click at [231, 172] on tr "$ 750.00 X $ 216.78" at bounding box center [225, 171] width 111 height 16
click at [234, 181] on td at bounding box center [225, 183] width 111 height 8
drag, startPoint x: 245, startPoint y: 171, endPoint x: 231, endPoint y: 172, distance: 14.5
click at [231, 172] on td "$ 533.22" at bounding box center [236, 171] width 27 height 16
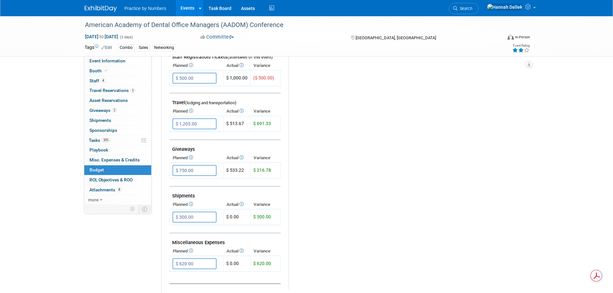
copy td "533.22"
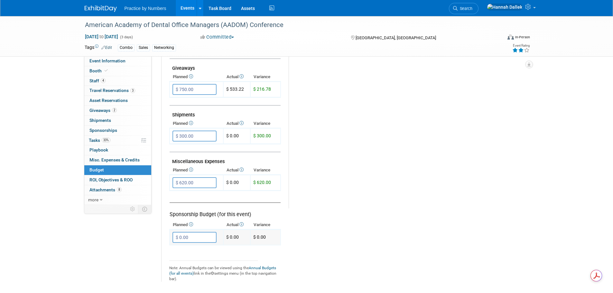
scroll to position [290, 0]
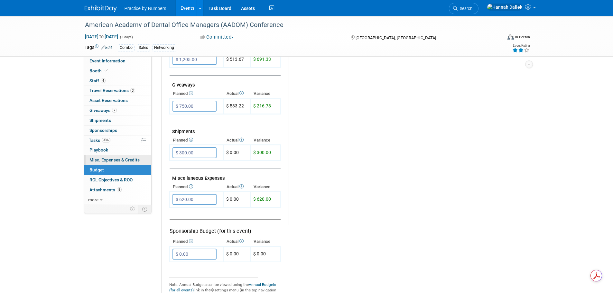
click at [100, 159] on span "Misc. Expenses & Credits 0" at bounding box center [115, 159] width 50 height 5
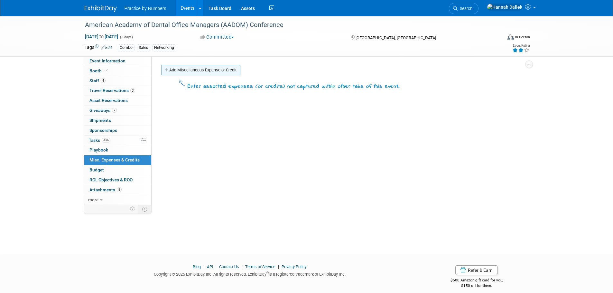
click at [171, 69] on link "Add Miscellaneous Expense or Credit" at bounding box center [200, 70] width 79 height 10
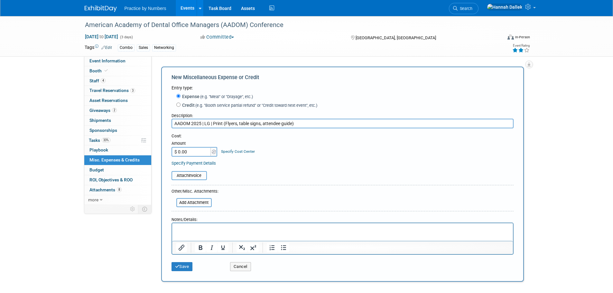
type input "AADOM 2025 | LG | Print (Flyers, table signs, attendee guide)"
click at [195, 154] on input "$ 0.00" at bounding box center [192, 152] width 40 height 10
paste input "165.2"
type input "$ 165.20"
click at [197, 176] on input "file" at bounding box center [168, 176] width 77 height 8
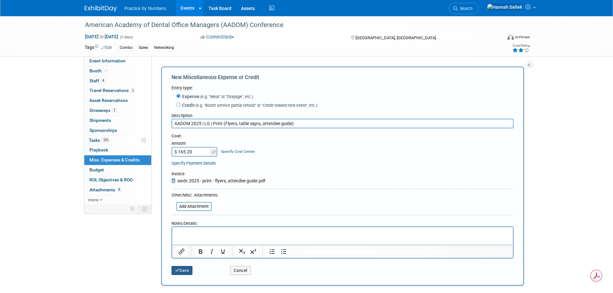
click at [182, 270] on button "Save" at bounding box center [182, 270] width 21 height 9
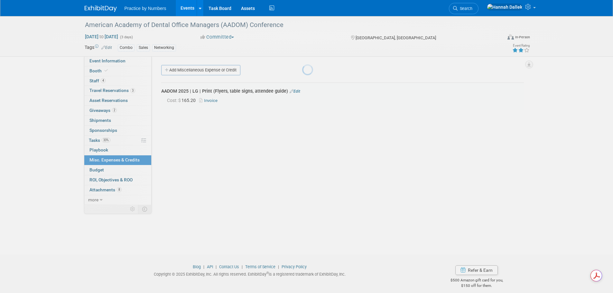
scroll to position [6, 0]
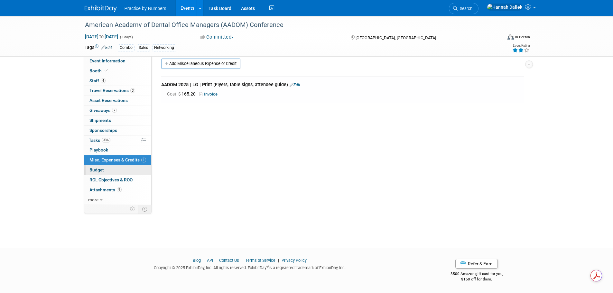
click at [101, 169] on span "Budget" at bounding box center [97, 169] width 14 height 5
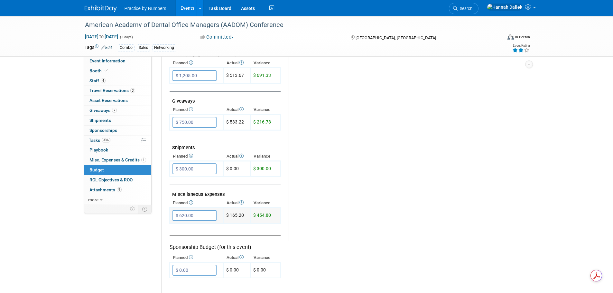
scroll to position [290, 0]
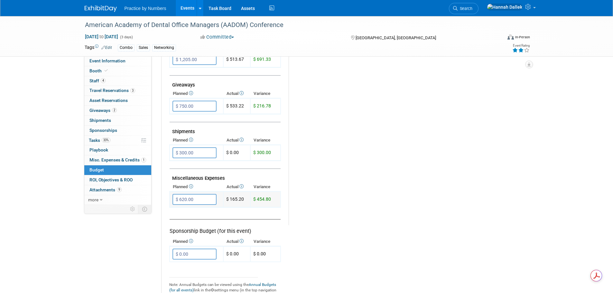
drag, startPoint x: 244, startPoint y: 199, endPoint x: 230, endPoint y: 199, distance: 14.2
click at [230, 199] on td "$ 165.20" at bounding box center [236, 200] width 27 height 16
copy td "165.20"
click at [105, 162] on span "Misc. Expenses & Credits 1" at bounding box center [118, 159] width 57 height 5
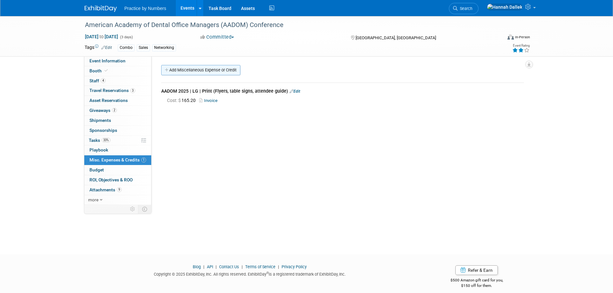
click at [181, 68] on link "Add Miscellaneous Expense or Credit" at bounding box center [200, 70] width 79 height 10
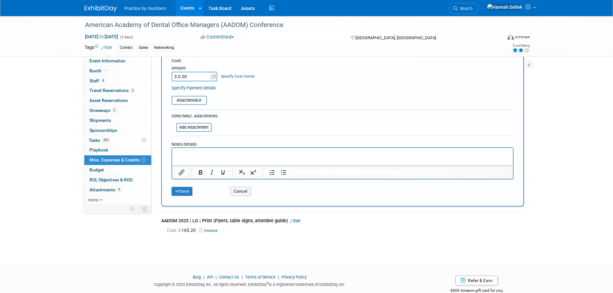
scroll to position [60, 0]
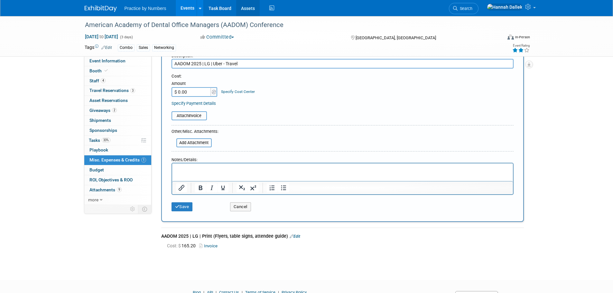
type input "AADOM 2025 | LG | Uber - Travel"
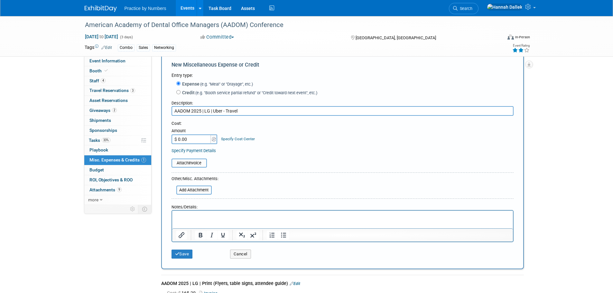
scroll to position [0, 0]
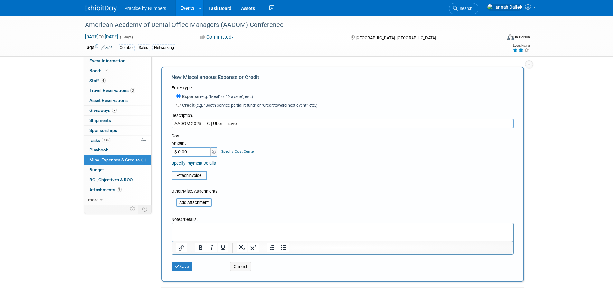
click at [188, 152] on input "$ 0.00" at bounding box center [192, 152] width 40 height 10
type input "$ 335.35"
click at [256, 177] on table "Attach Invoice" at bounding box center [343, 175] width 342 height 9
click at [178, 267] on icon "submit" at bounding box center [177, 267] width 5 height 4
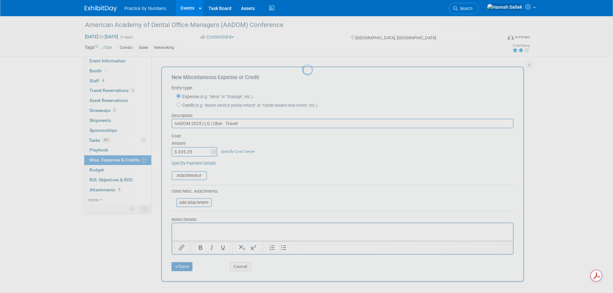
scroll to position [6, 0]
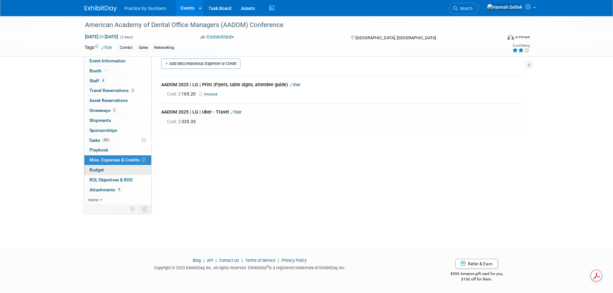
click at [107, 169] on link "Budget" at bounding box center [117, 171] width 67 height 10
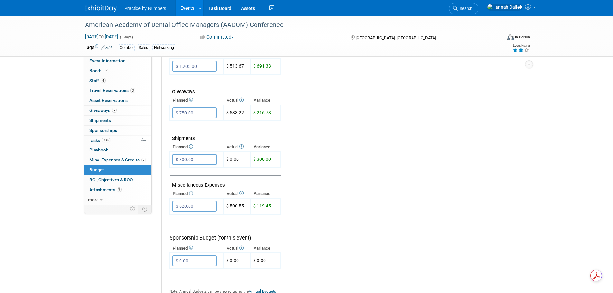
scroll to position [290, 0]
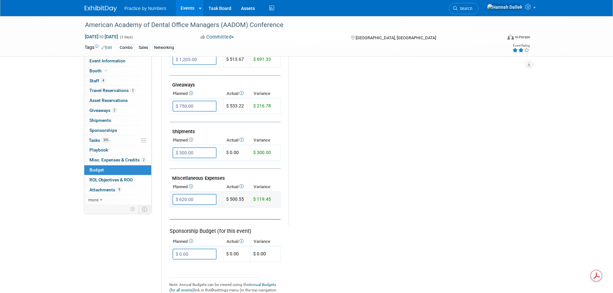
drag, startPoint x: 272, startPoint y: 199, endPoint x: 228, endPoint y: 201, distance: 44.5
click at [228, 201] on tr "$ 620.00 X $ 119.45" at bounding box center [225, 200] width 111 height 16
click at [237, 208] on td "Sponsorship Budget (for this event)" at bounding box center [225, 223] width 111 height 30
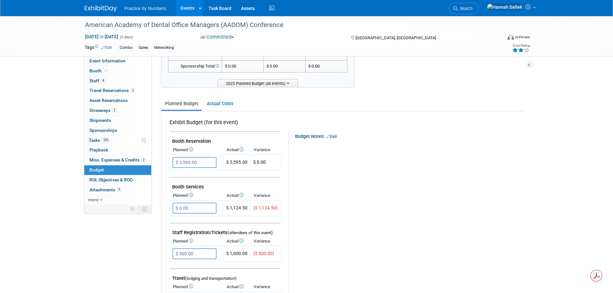
scroll to position [0, 0]
